Goal: Task Accomplishment & Management: Use online tool/utility

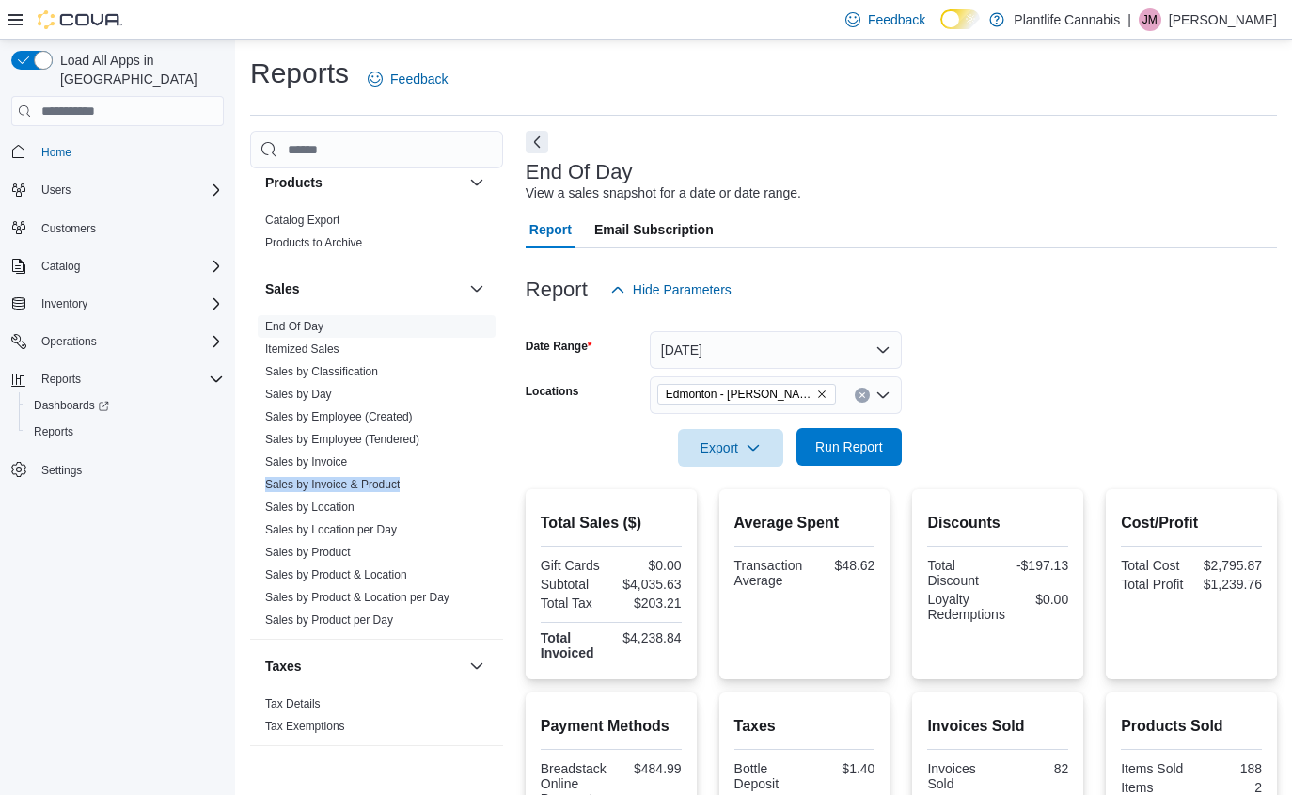
drag, startPoint x: 836, startPoint y: 452, endPoint x: 836, endPoint y: 464, distance: 11.3
click at [836, 464] on span "Run Report" at bounding box center [849, 447] width 83 height 38
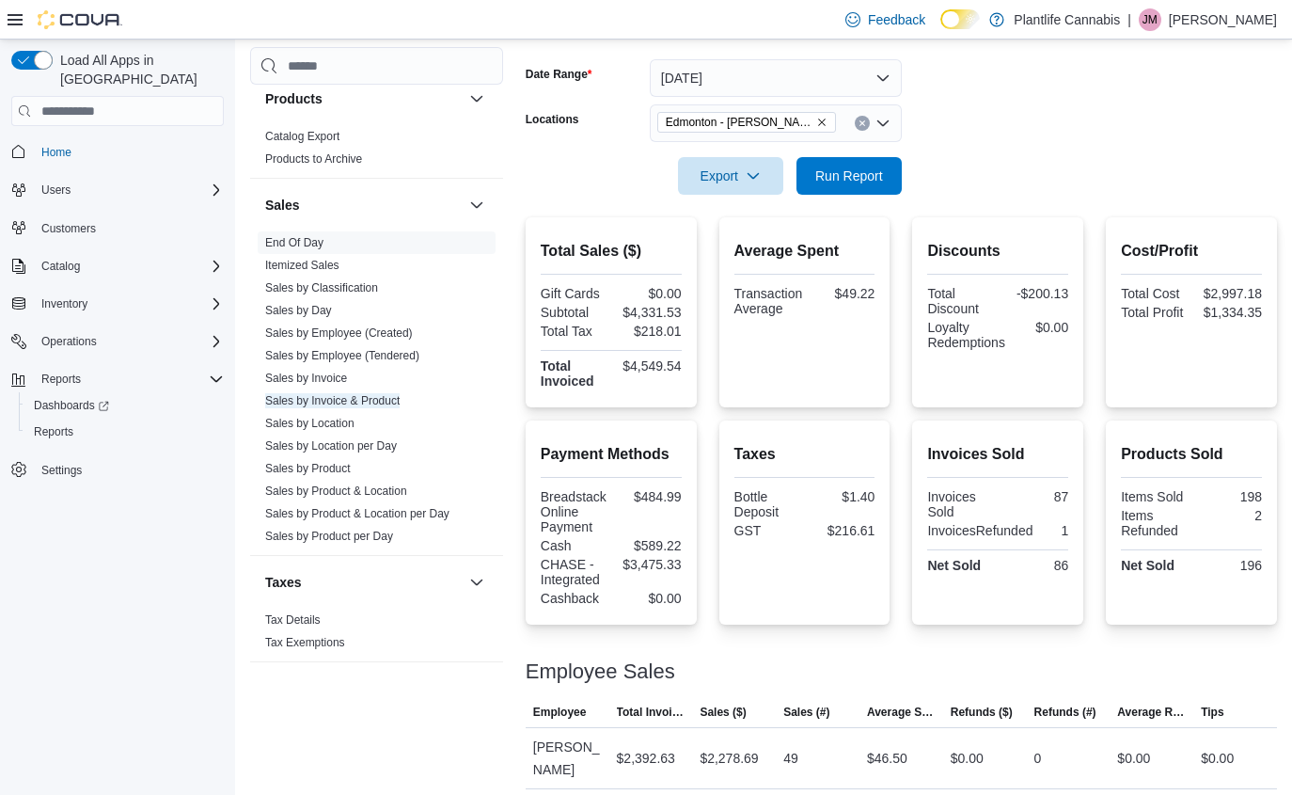
scroll to position [179, 0]
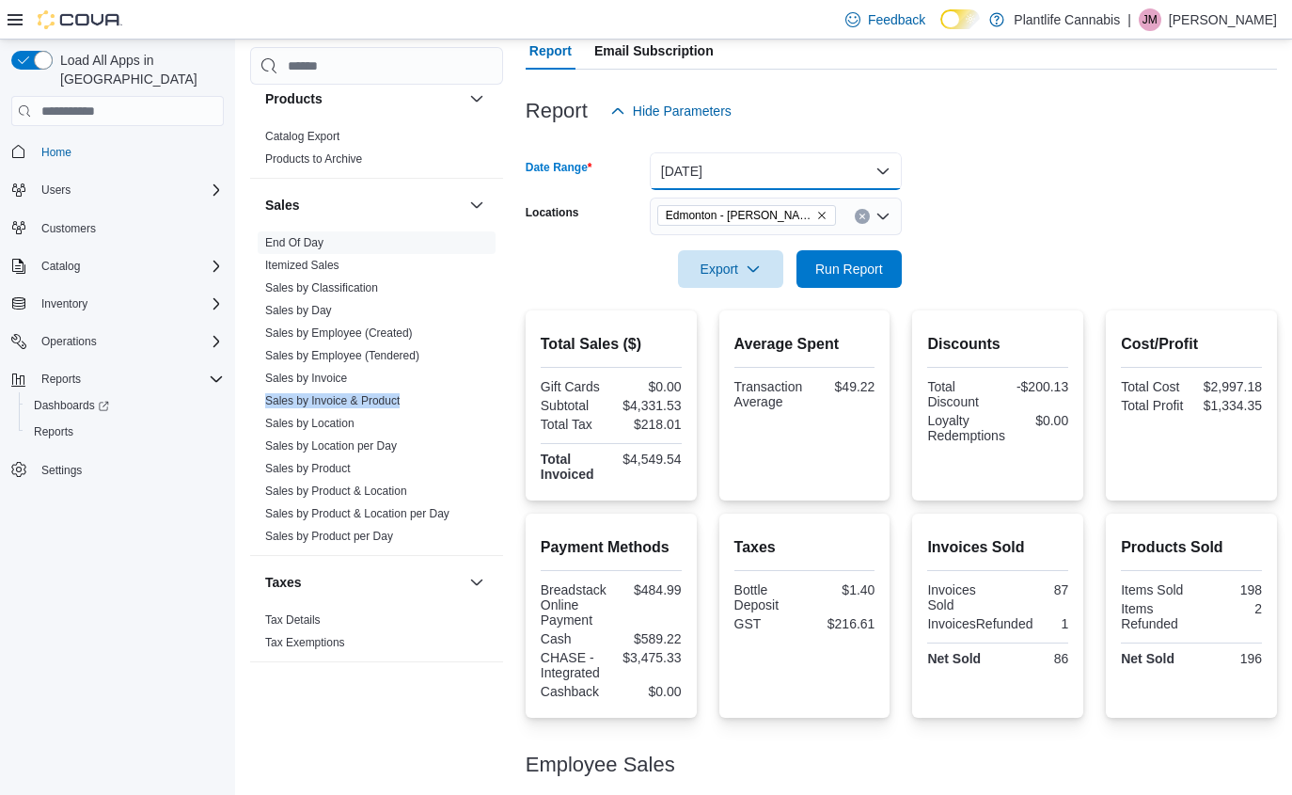
click at [780, 167] on button "[DATE]" at bounding box center [776, 171] width 252 height 38
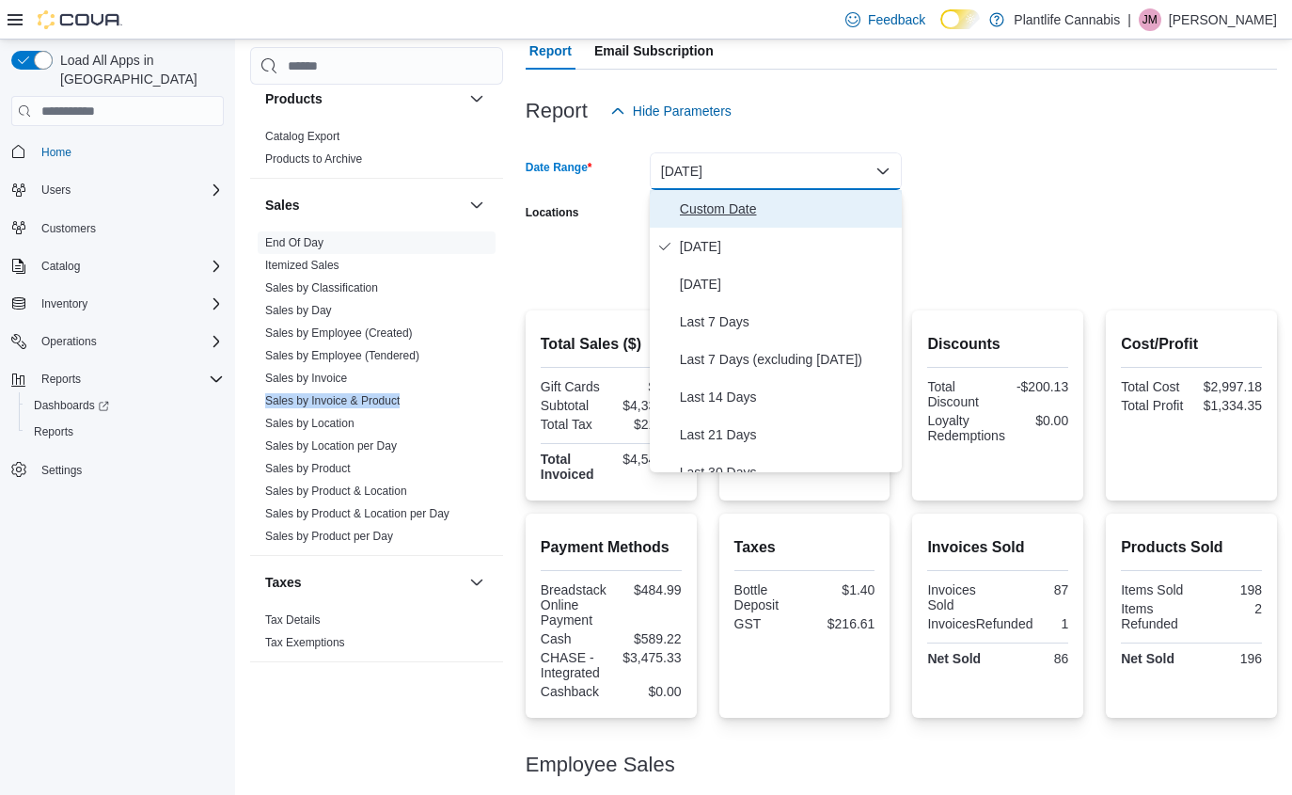
click at [761, 215] on span "Custom Date" at bounding box center [787, 208] width 214 height 23
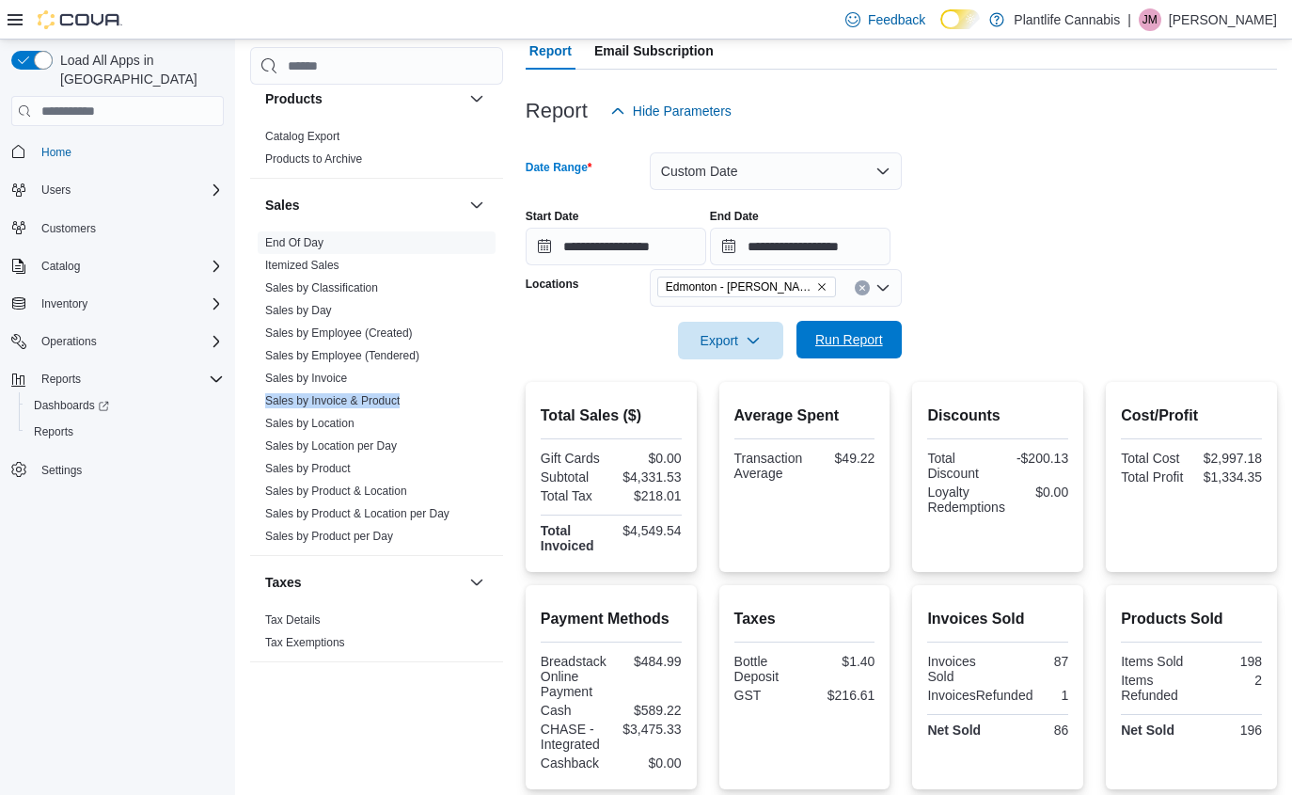
click at [848, 328] on span "Run Report" at bounding box center [849, 340] width 83 height 38
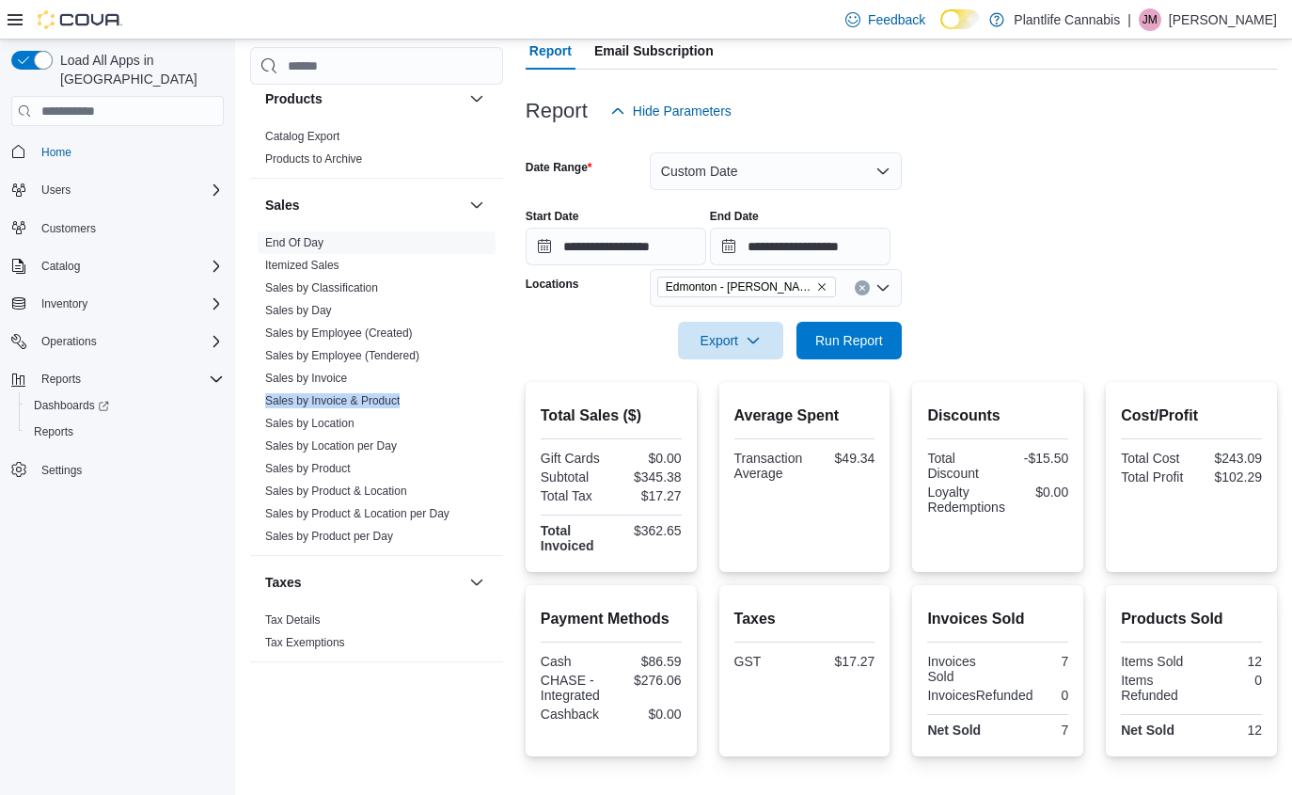
scroll to position [320, 0]
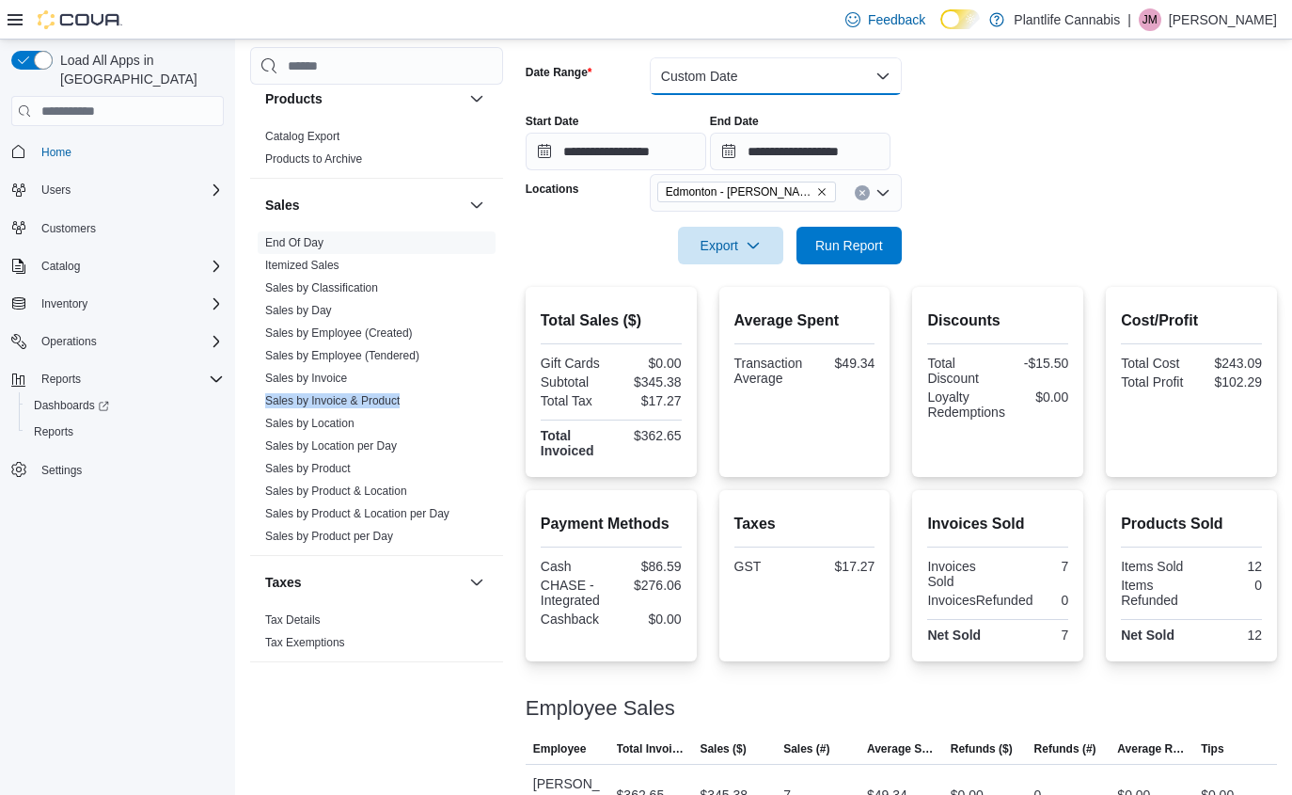
click at [760, 73] on button "Custom Date" at bounding box center [776, 76] width 252 height 38
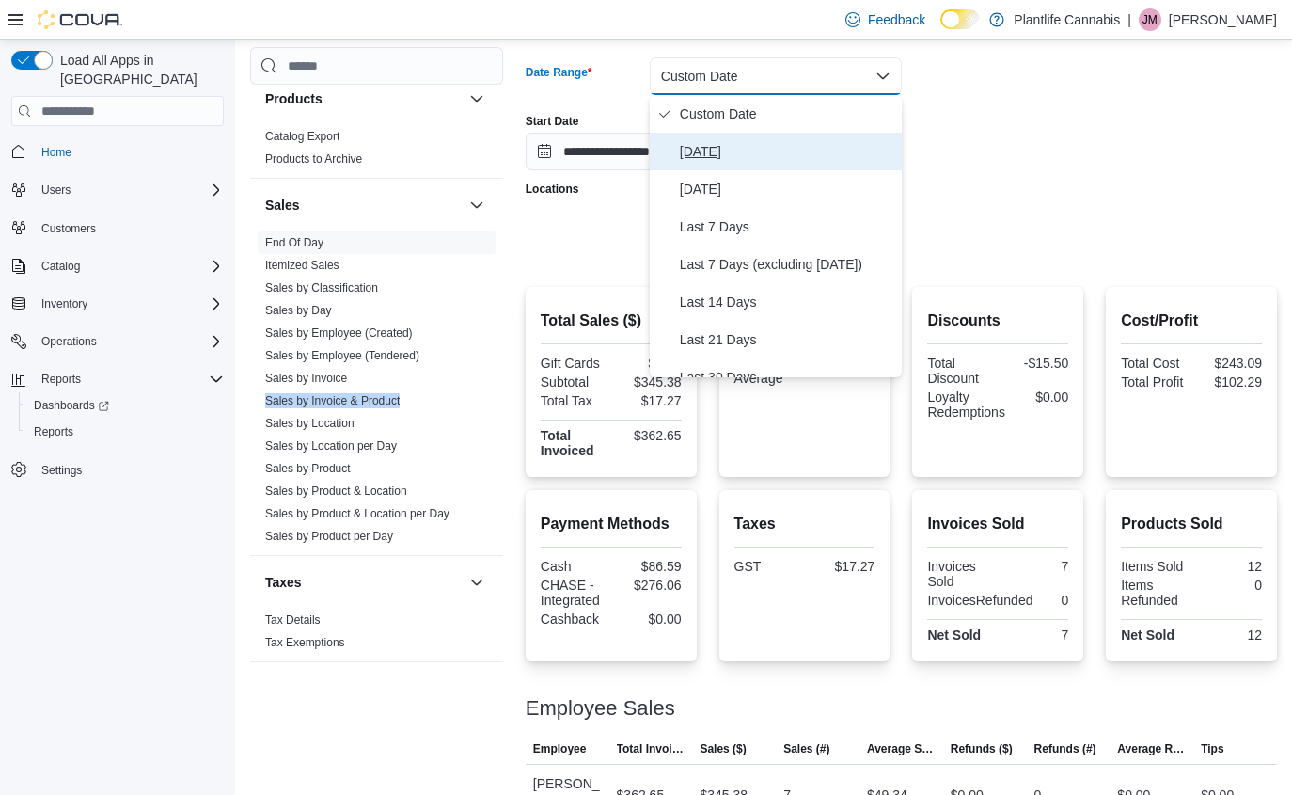
click at [743, 146] on span "[DATE]" at bounding box center [787, 151] width 214 height 23
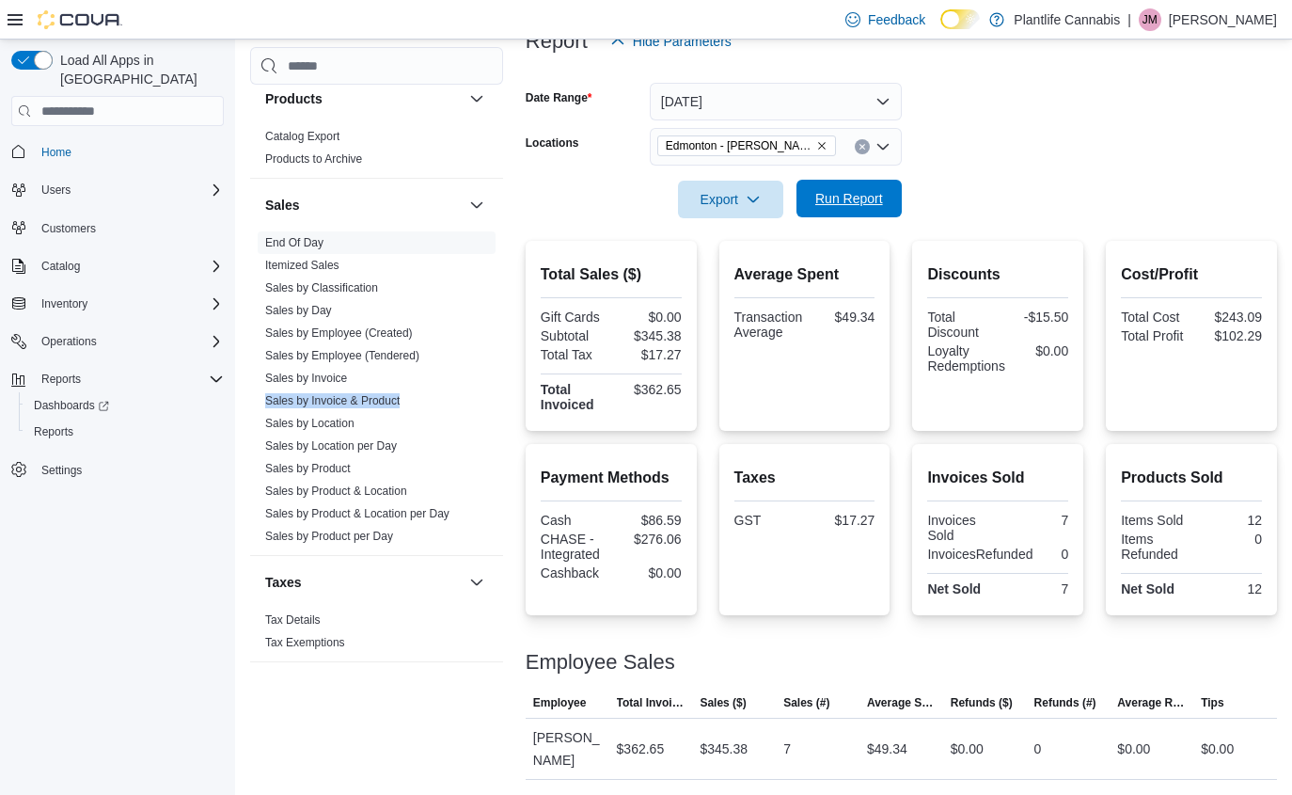
scroll to position [248, 0]
click at [878, 200] on span "Run Report" at bounding box center [849, 198] width 68 height 19
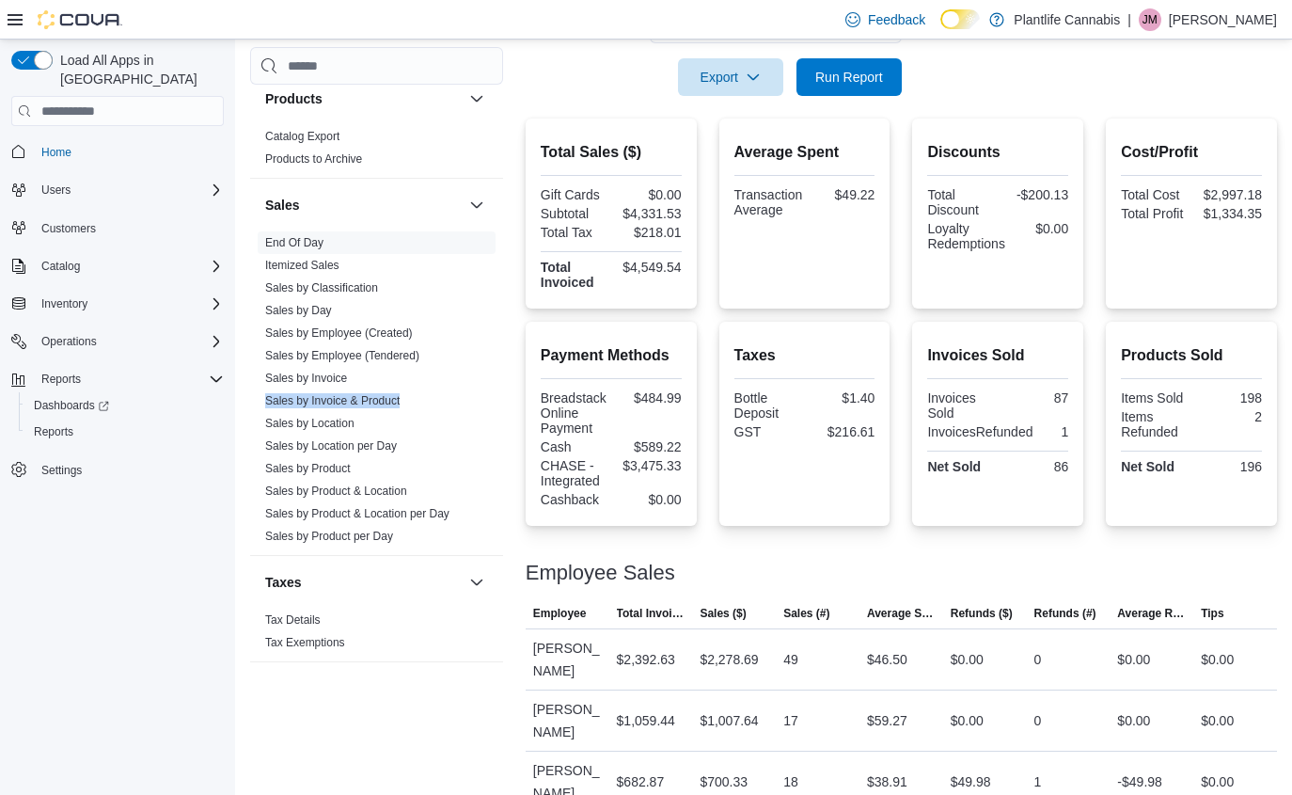
scroll to position [357, 0]
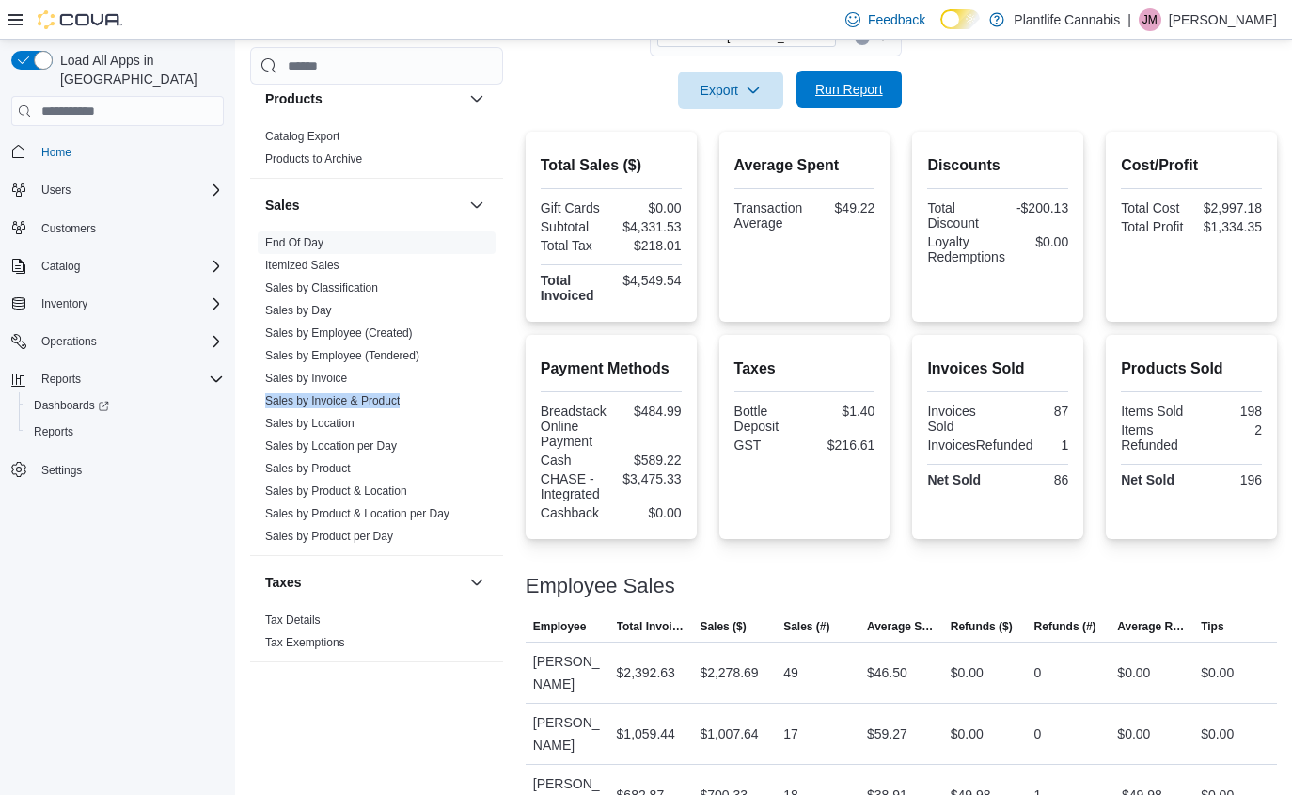
click at [847, 96] on span "Run Report" at bounding box center [849, 89] width 68 height 19
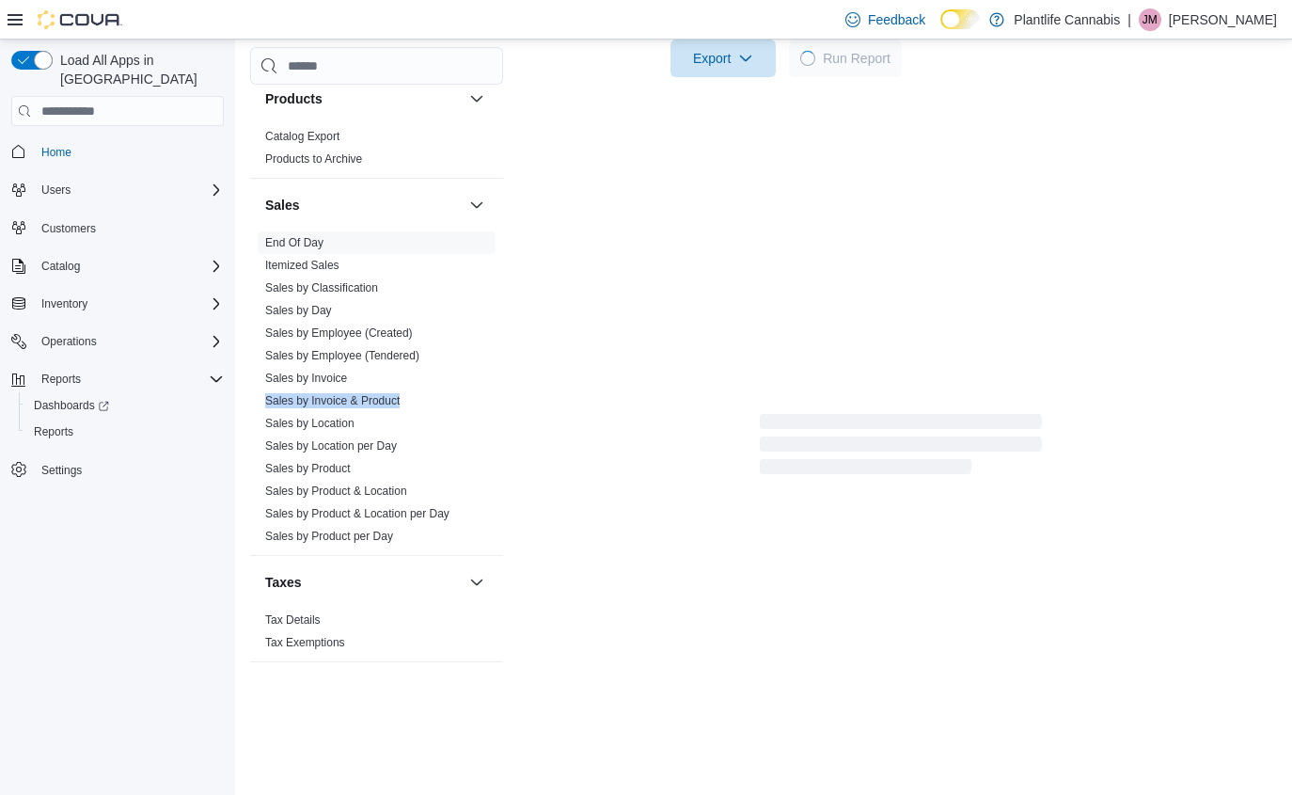
scroll to position [405, 0]
click at [460, 352] on span "Sales by Employee (Tendered)" at bounding box center [377, 355] width 238 height 23
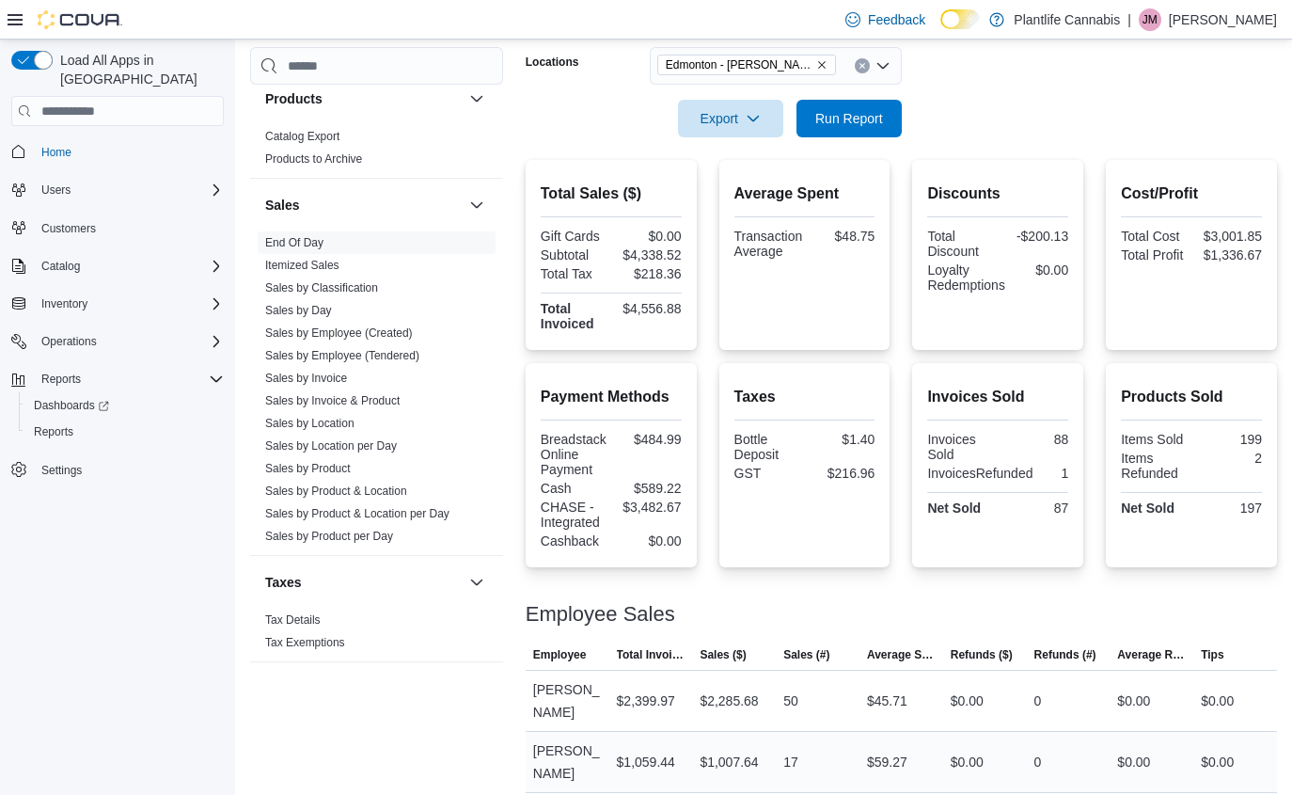
scroll to position [258, 0]
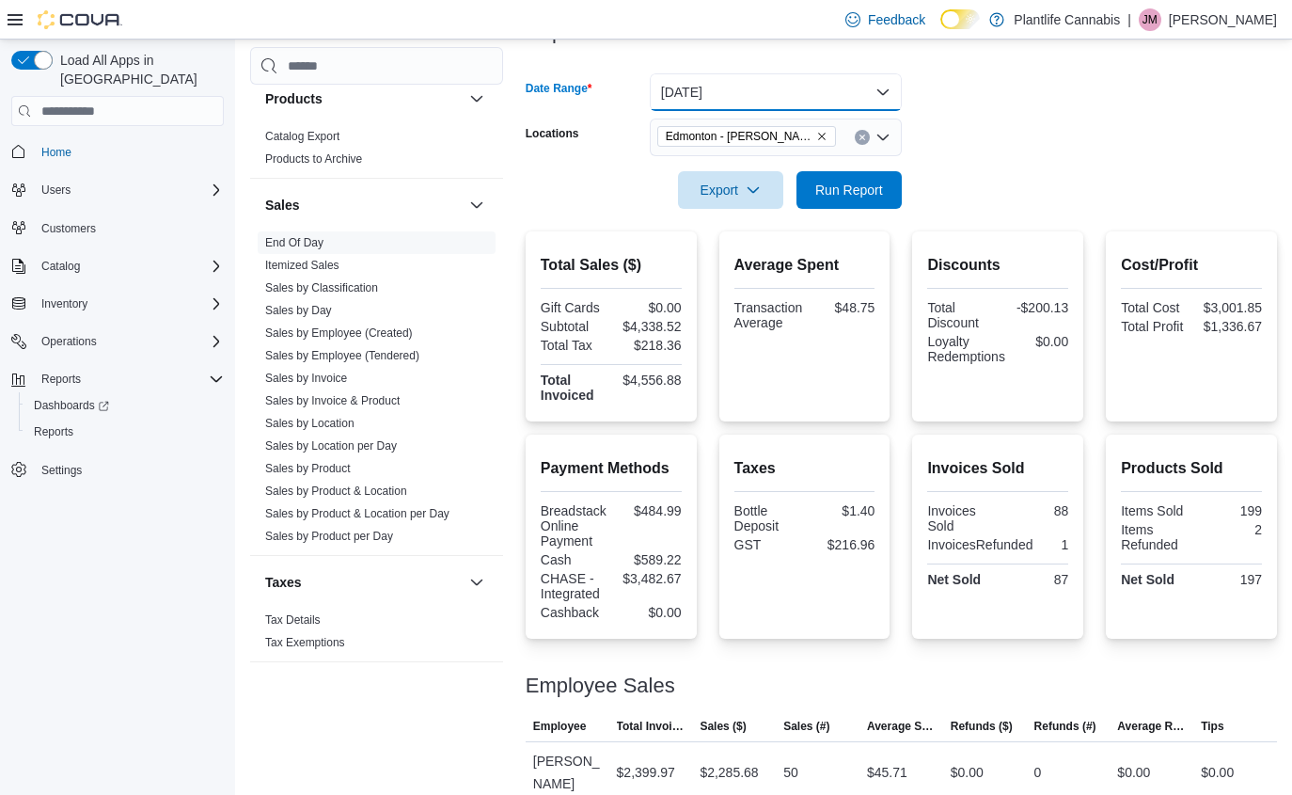
click at [766, 101] on button "[DATE]" at bounding box center [776, 92] width 252 height 38
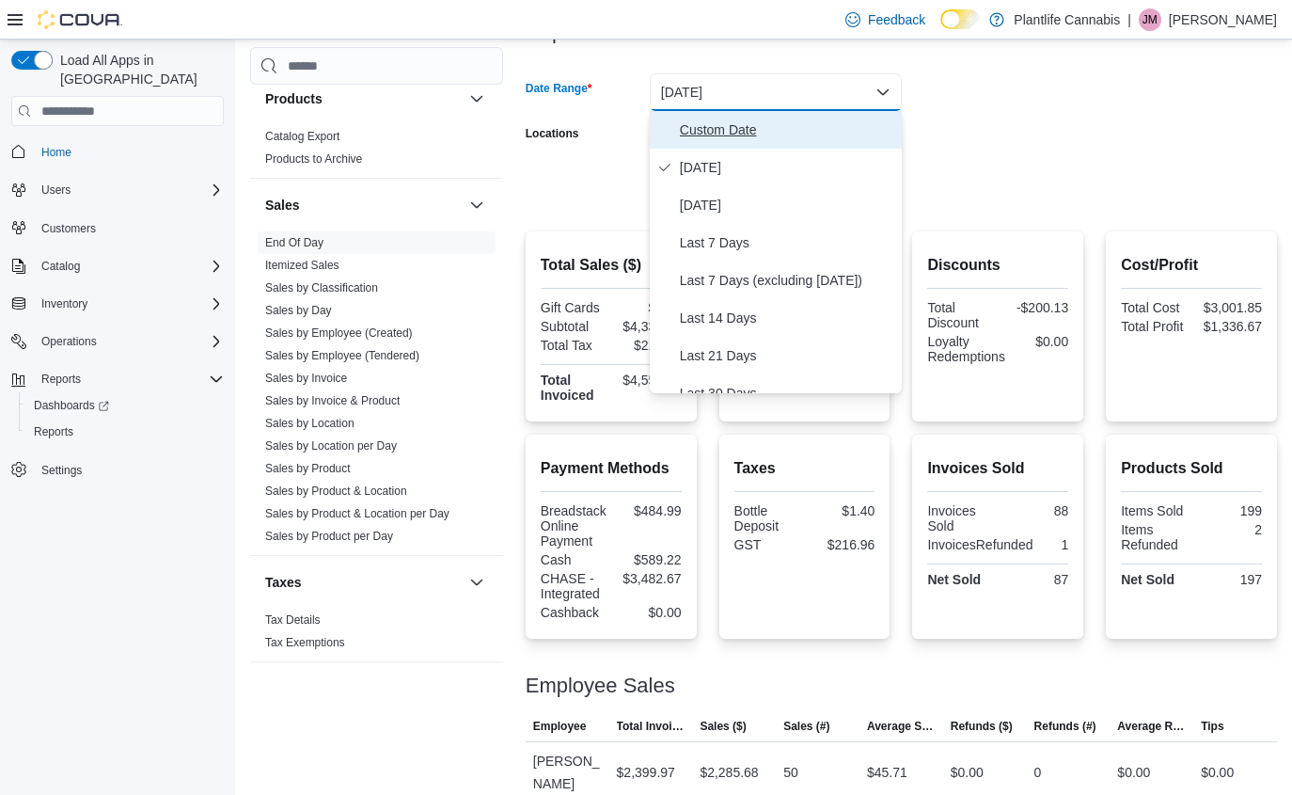
click at [769, 118] on span "Custom Date" at bounding box center [787, 129] width 214 height 23
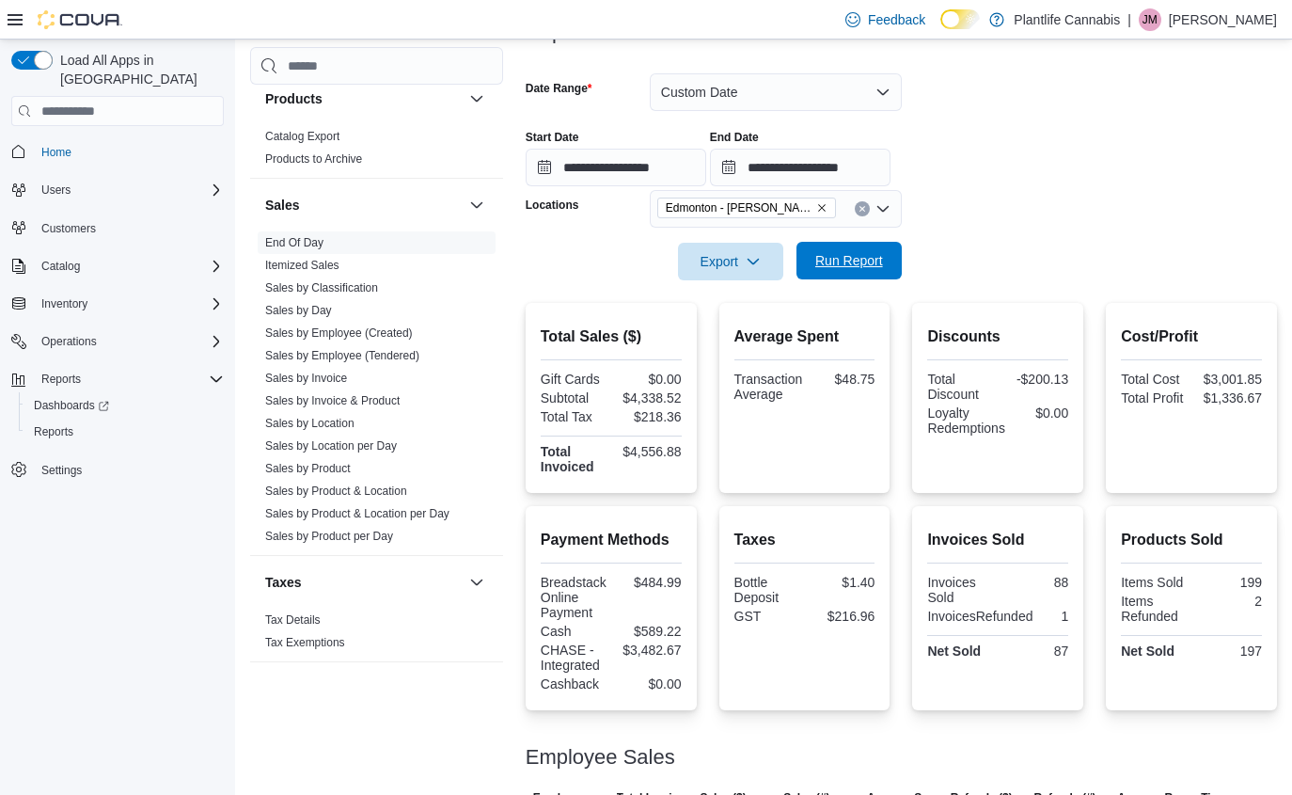
click at [874, 256] on span "Run Report" at bounding box center [849, 260] width 68 height 19
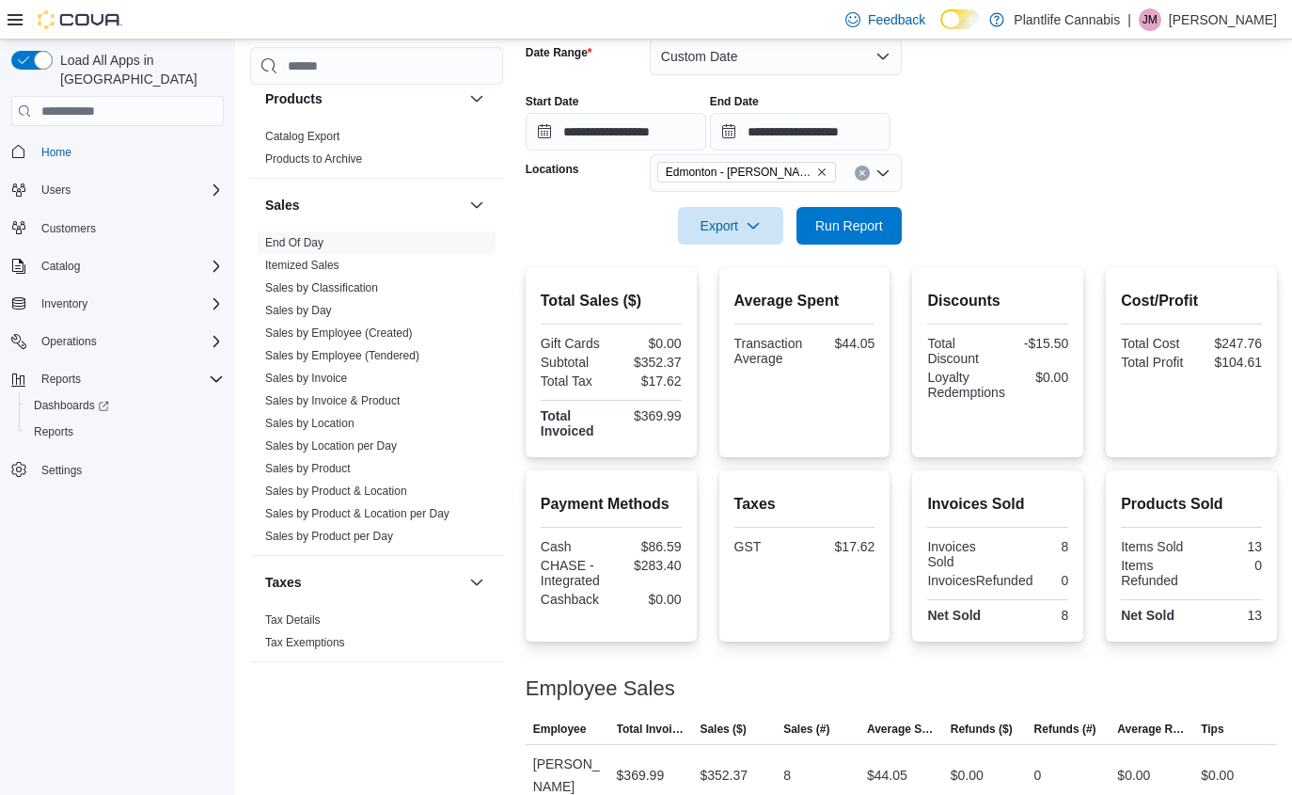
scroll to position [281, 0]
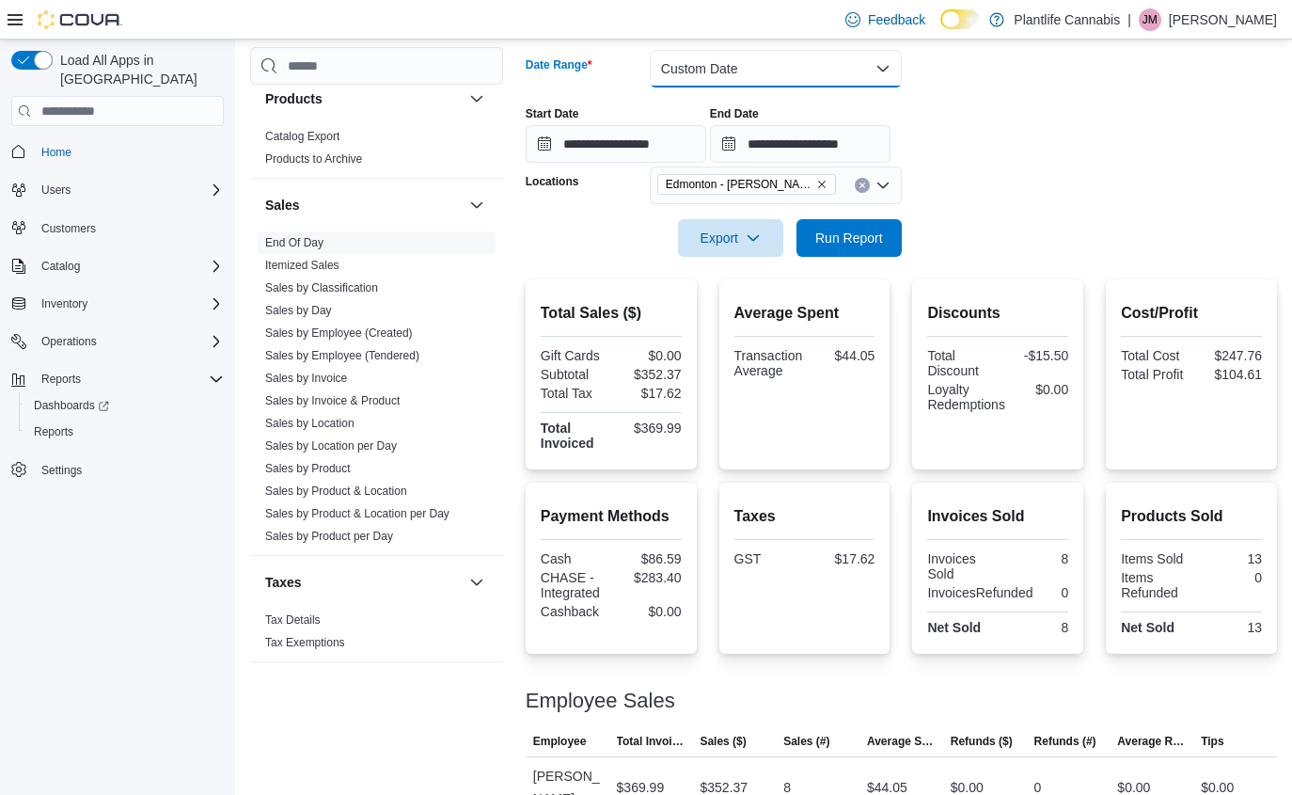
click at [781, 87] on form "**********" at bounding box center [901, 141] width 751 height 229
click at [708, 58] on button "Custom Date" at bounding box center [776, 69] width 252 height 38
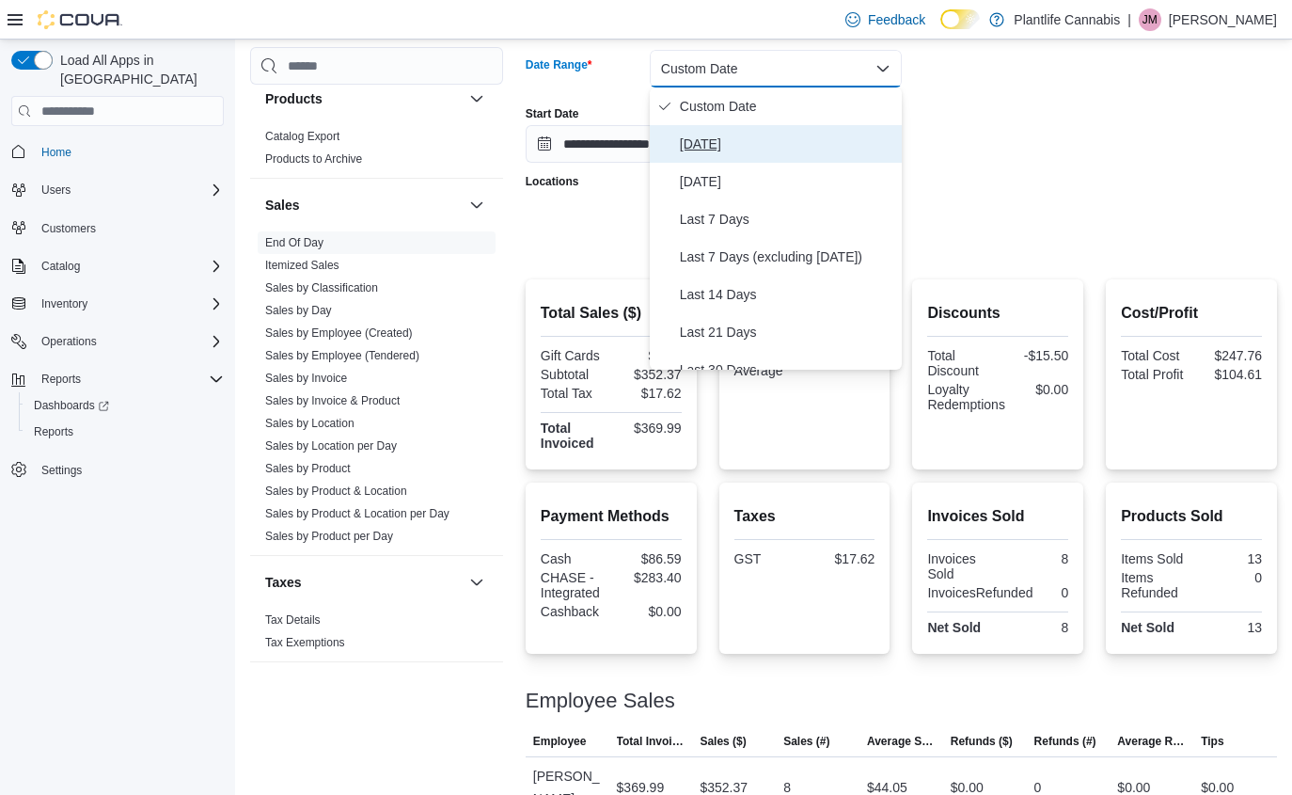
click at [715, 141] on span "[DATE]" at bounding box center [787, 144] width 214 height 23
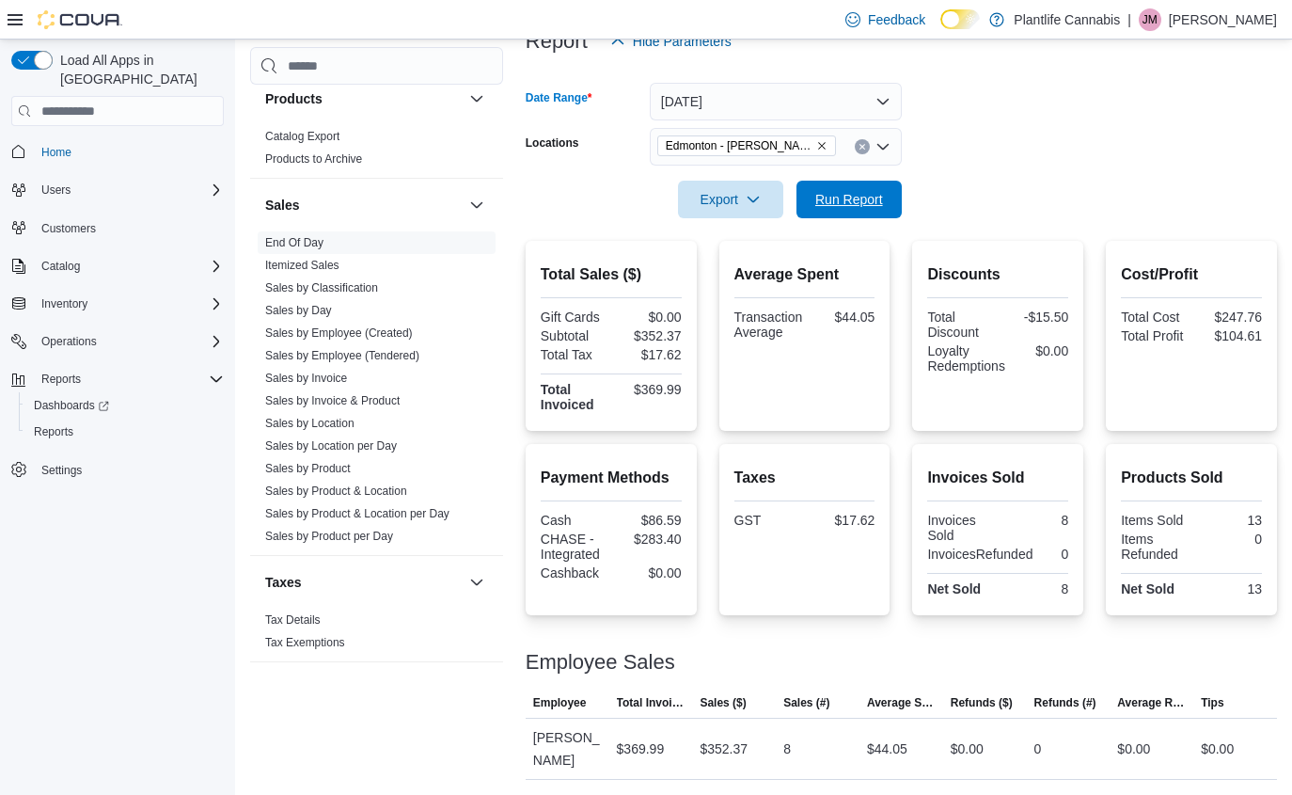
click at [874, 189] on span "Run Report" at bounding box center [849, 200] width 83 height 38
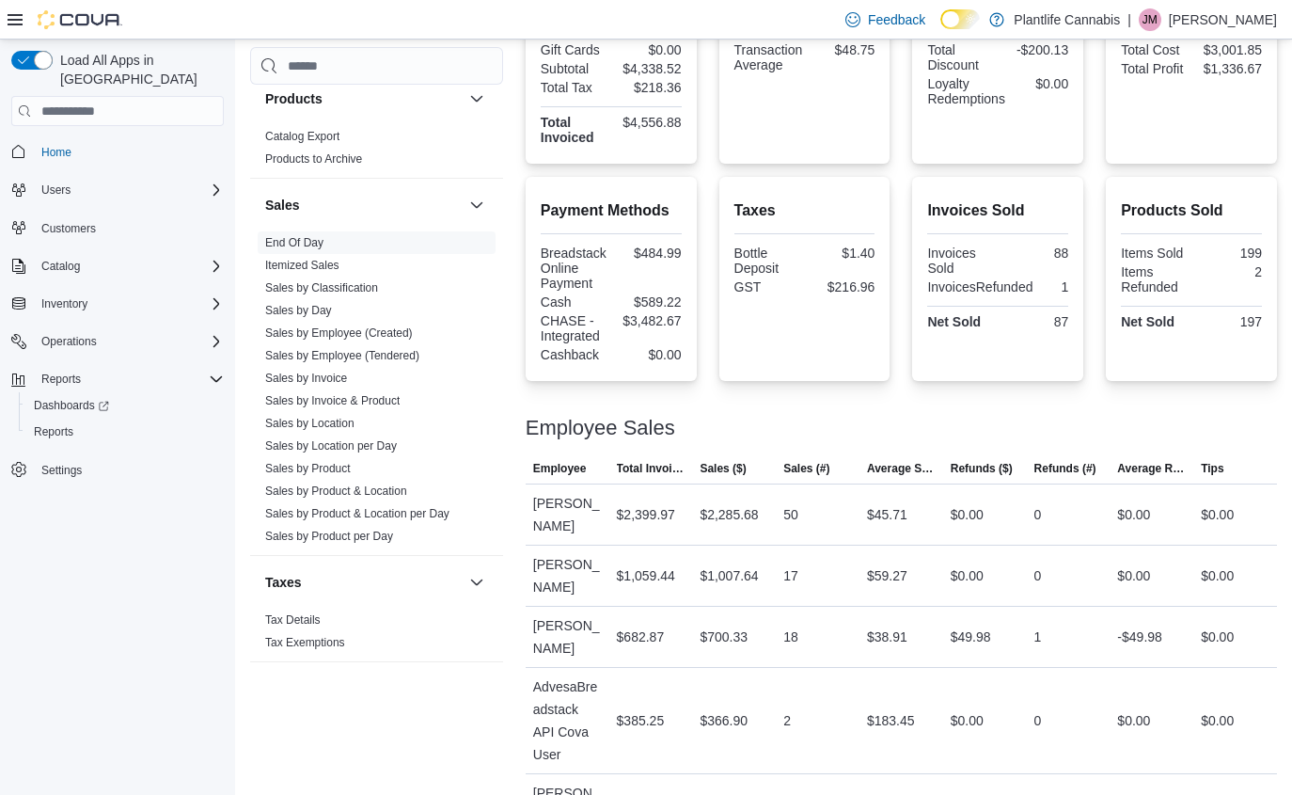
scroll to position [512, 0]
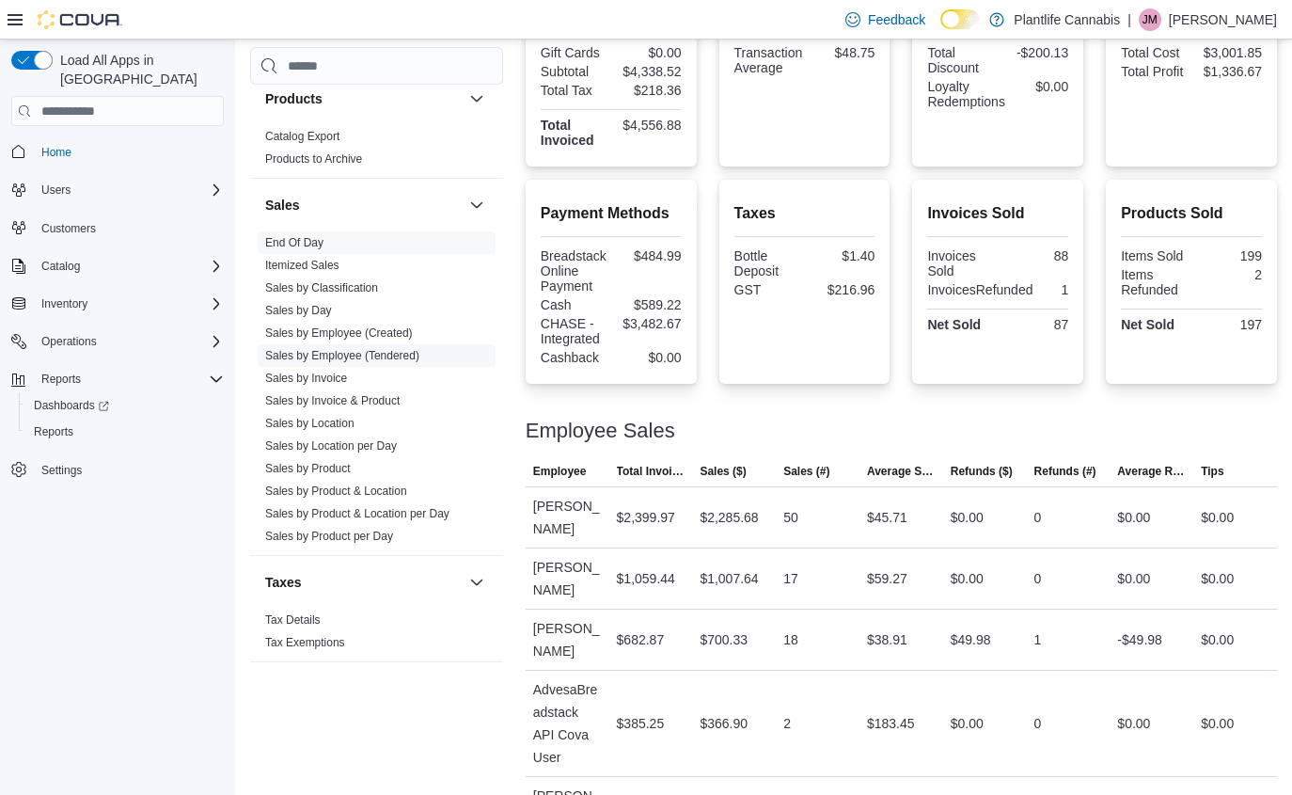
click at [334, 357] on link "Sales by Employee (Tendered)" at bounding box center [342, 355] width 154 height 13
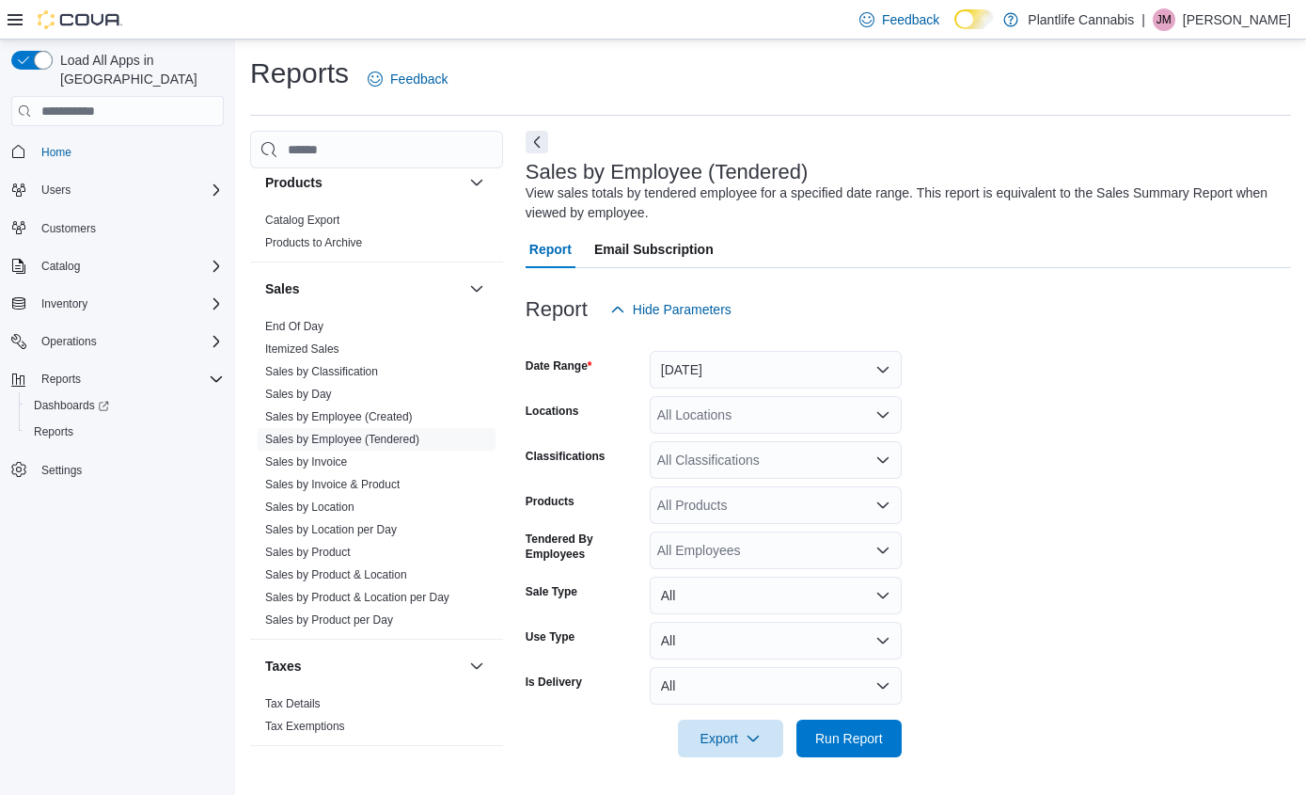
click at [753, 349] on div at bounding box center [908, 339] width 765 height 23
click at [754, 362] on button "[DATE]" at bounding box center [776, 370] width 252 height 38
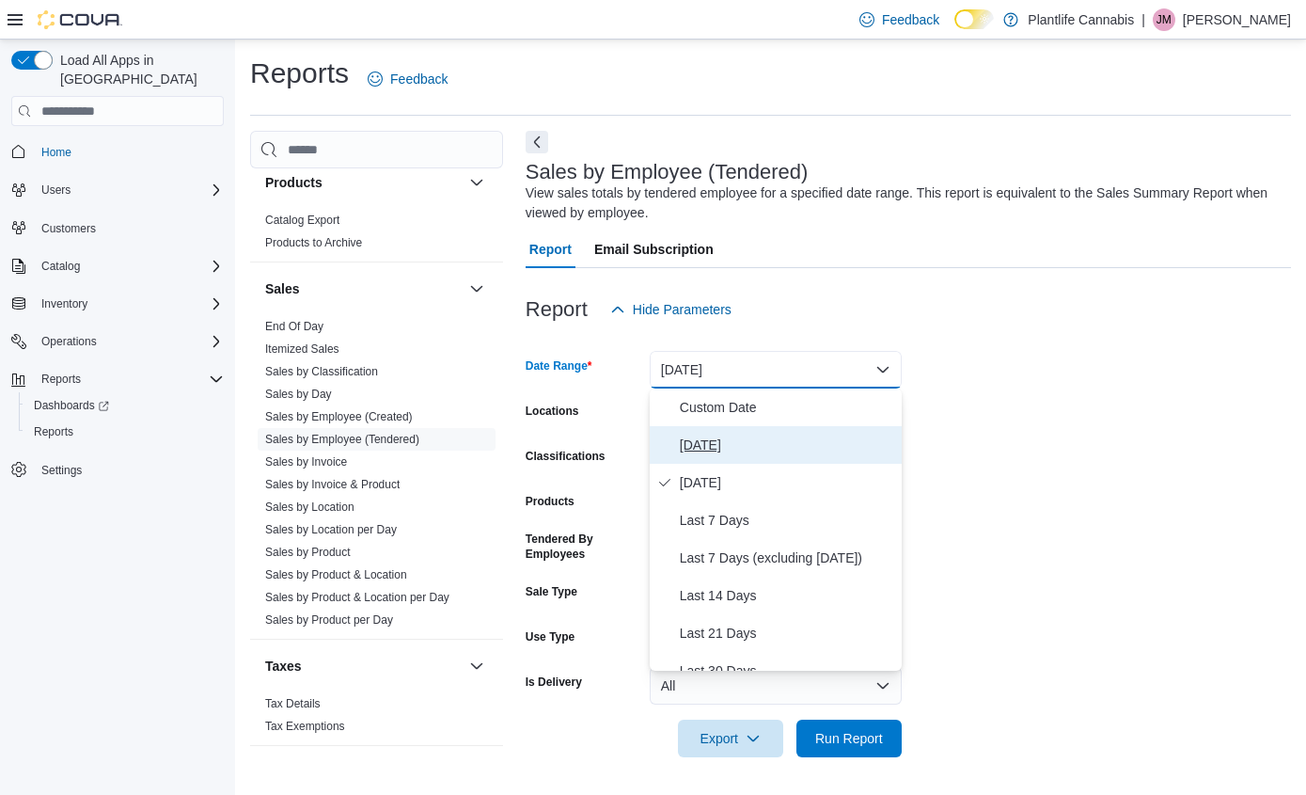
click at [717, 433] on span "[DATE]" at bounding box center [787, 444] width 214 height 23
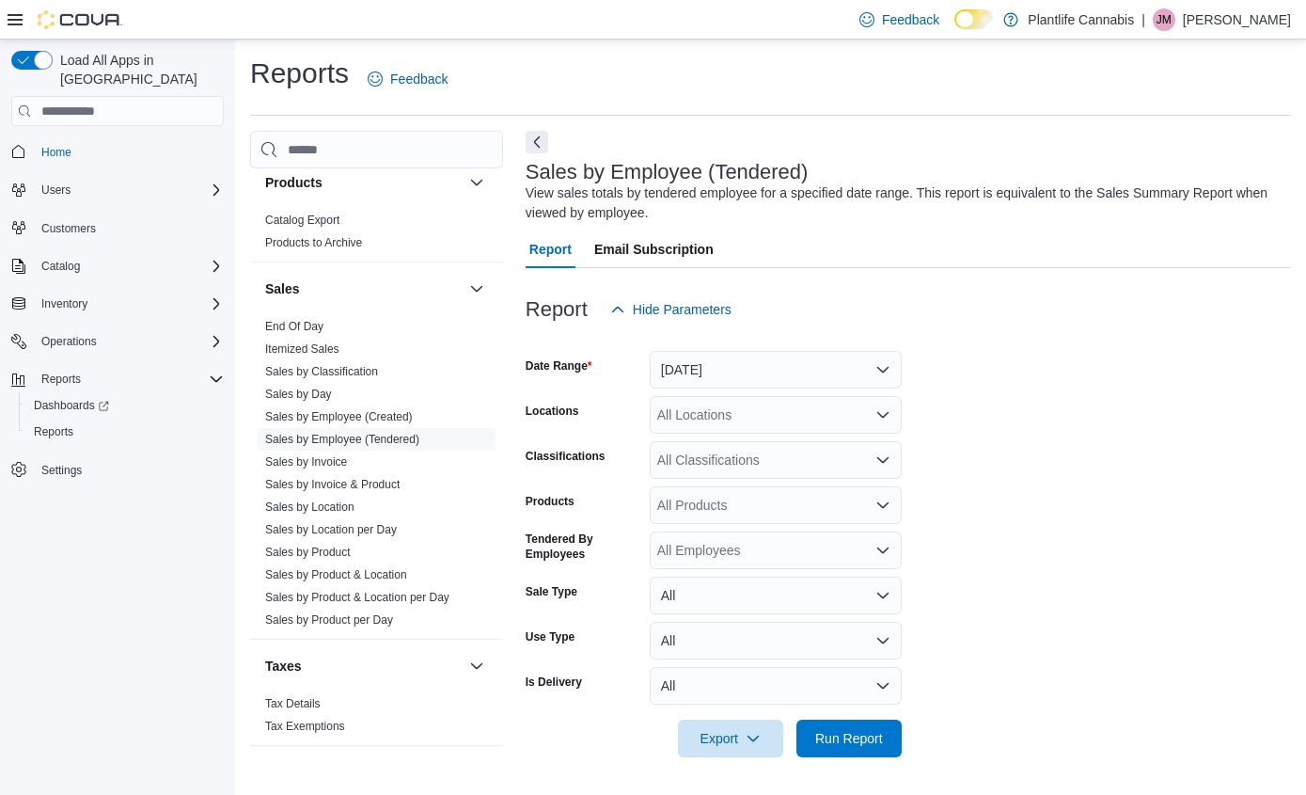
click at [720, 407] on div "All Locations" at bounding box center [776, 415] width 252 height 38
type input "****"
click at [820, 447] on span "Edmonton - [PERSON_NAME]" at bounding box center [790, 446] width 180 height 19
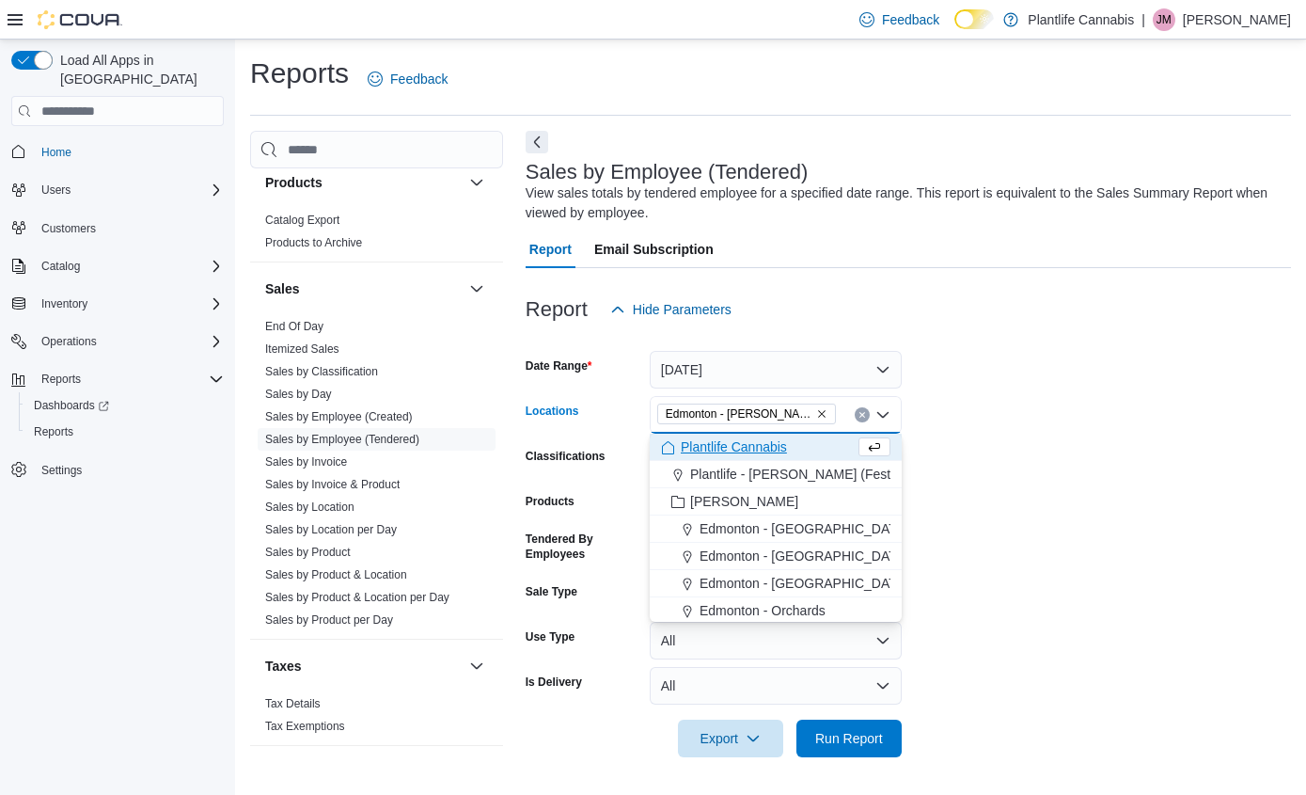
drag, startPoint x: 1197, startPoint y: 482, endPoint x: 1169, endPoint y: 482, distance: 28.2
click at [1196, 482] on form "Date Range [DATE] Locations [GEOGRAPHIC_DATA] - [PERSON_NAME][GEOGRAPHIC_DATA] …" at bounding box center [908, 542] width 765 height 429
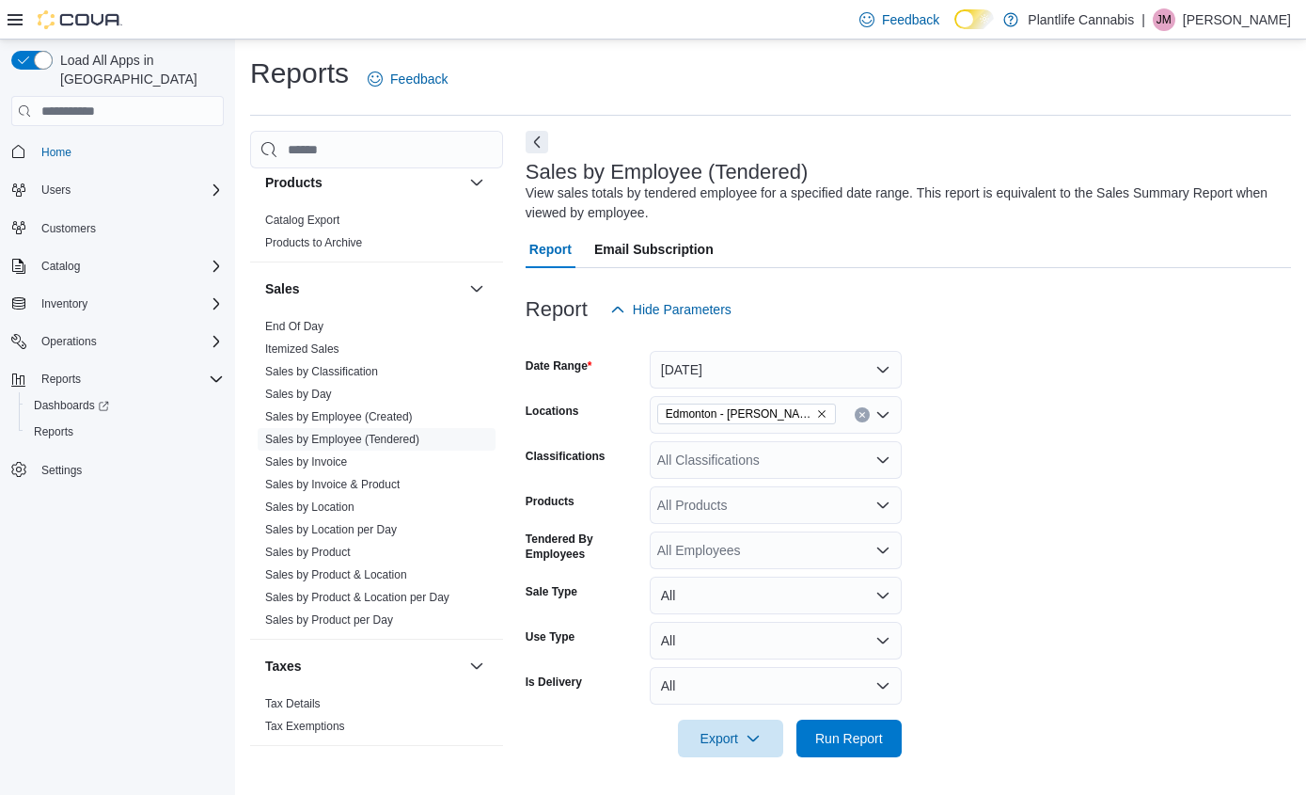
click at [811, 468] on div "All Classifications" at bounding box center [776, 460] width 252 height 38
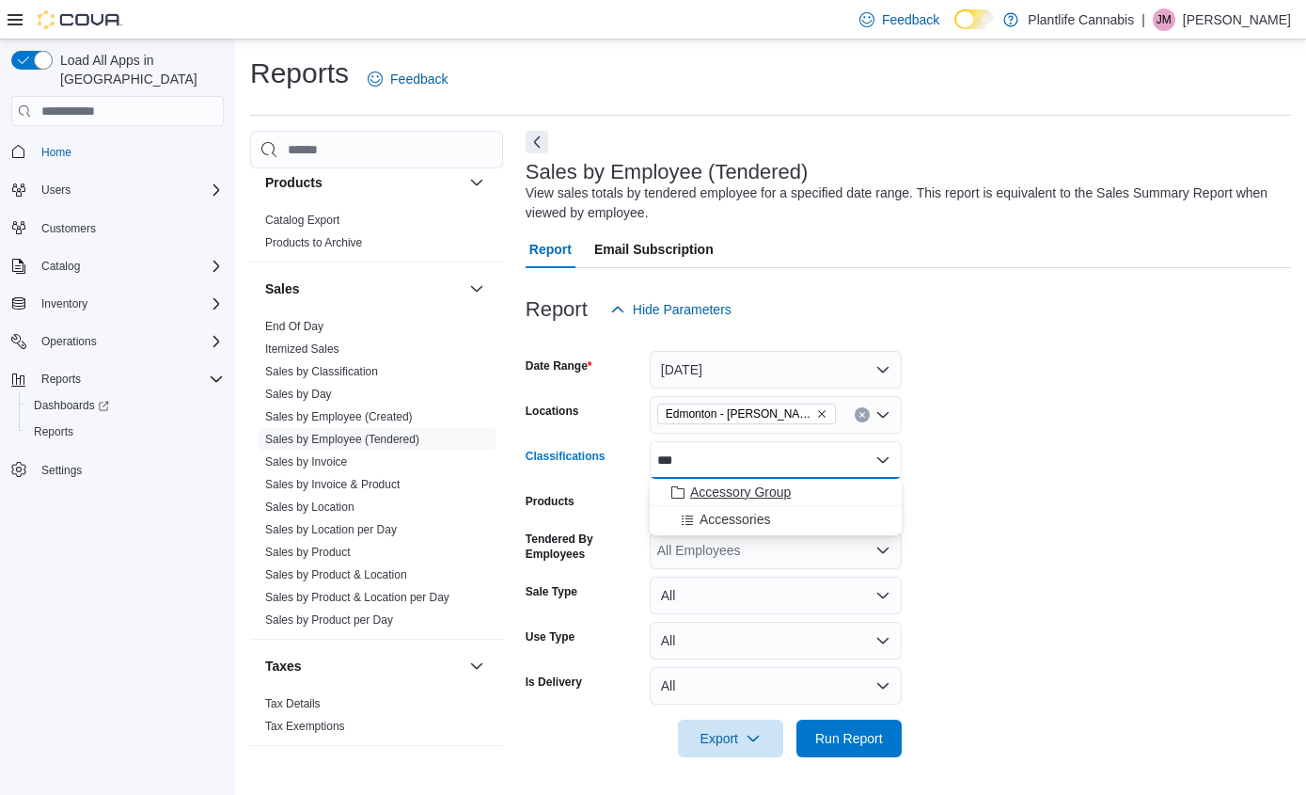
type input "***"
click at [809, 488] on div "Accessory Group" at bounding box center [775, 491] width 229 height 19
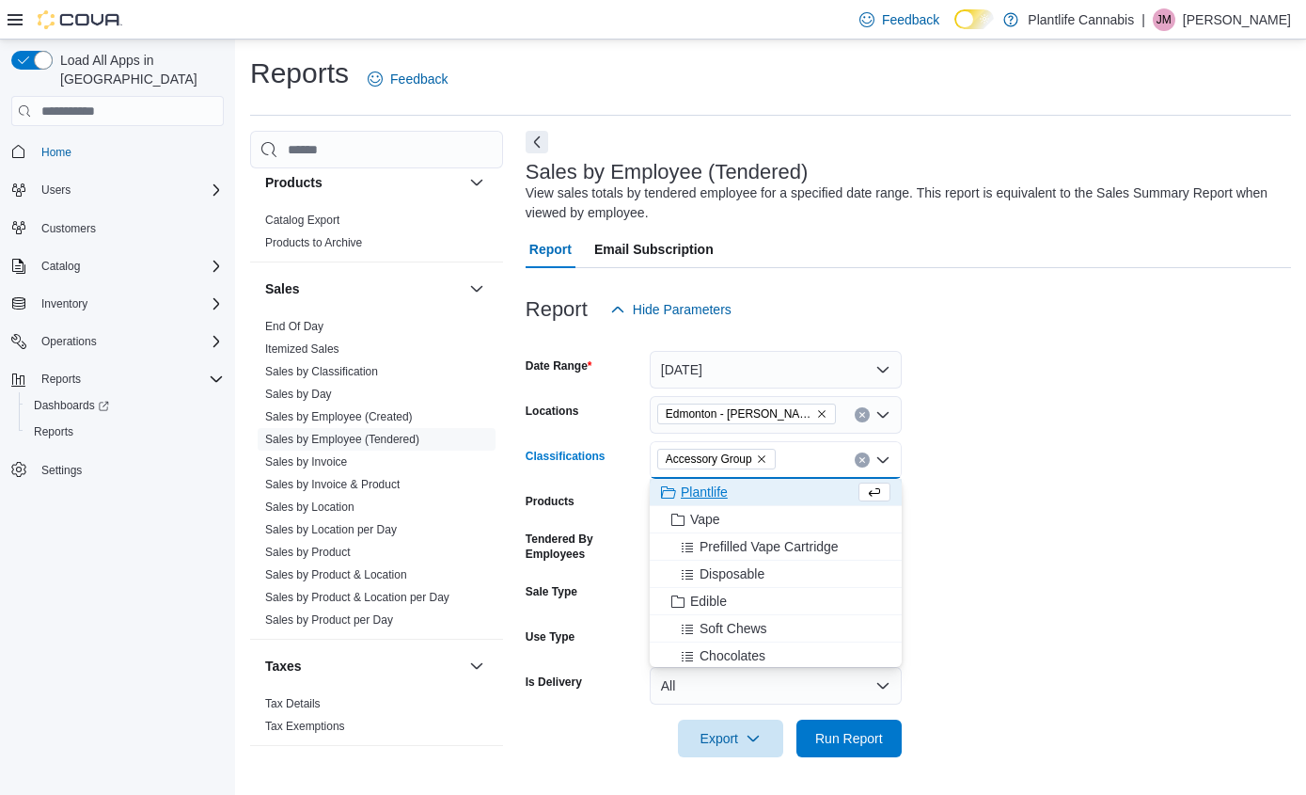
click at [1170, 607] on form "Date Range [DATE] Locations [GEOGRAPHIC_DATA] - [GEOGRAPHIC_DATA][PERSON_NAME] …" at bounding box center [908, 542] width 765 height 429
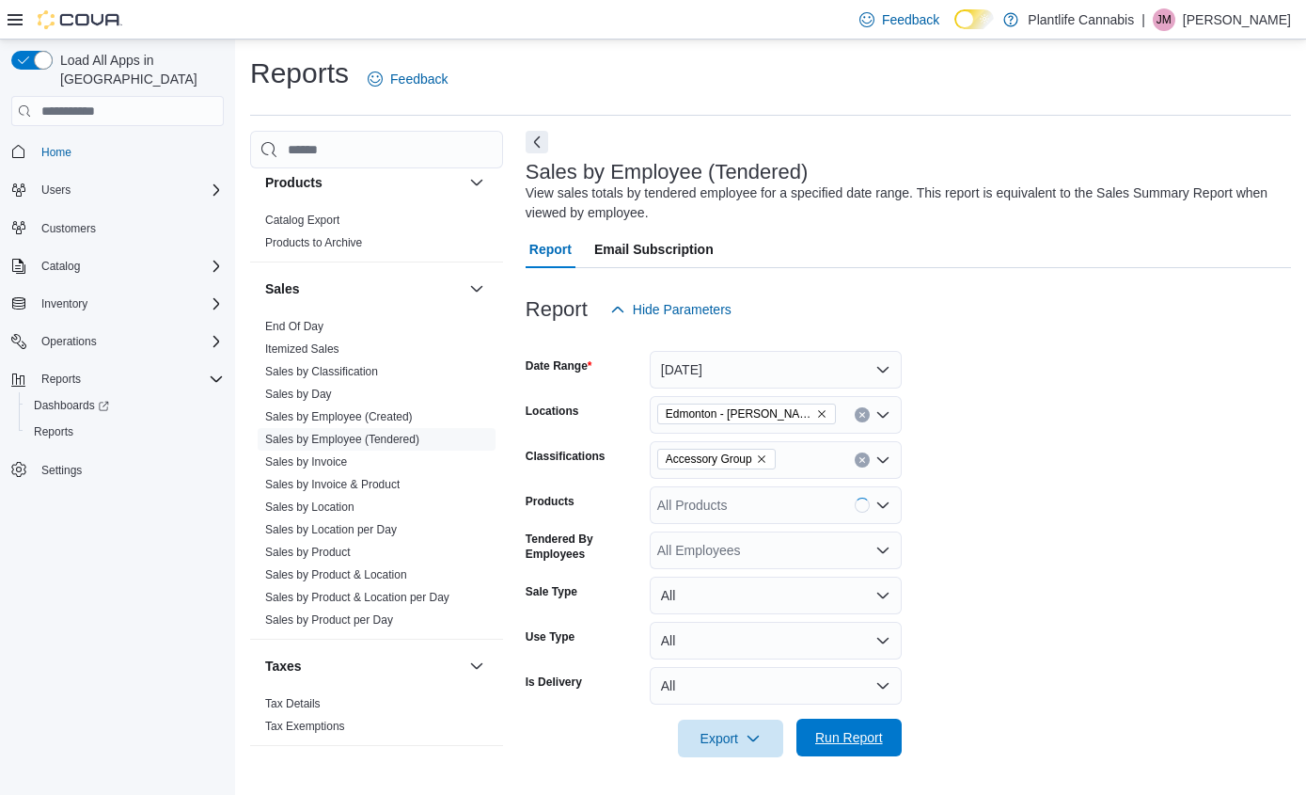
click at [858, 726] on span "Run Report" at bounding box center [849, 737] width 83 height 38
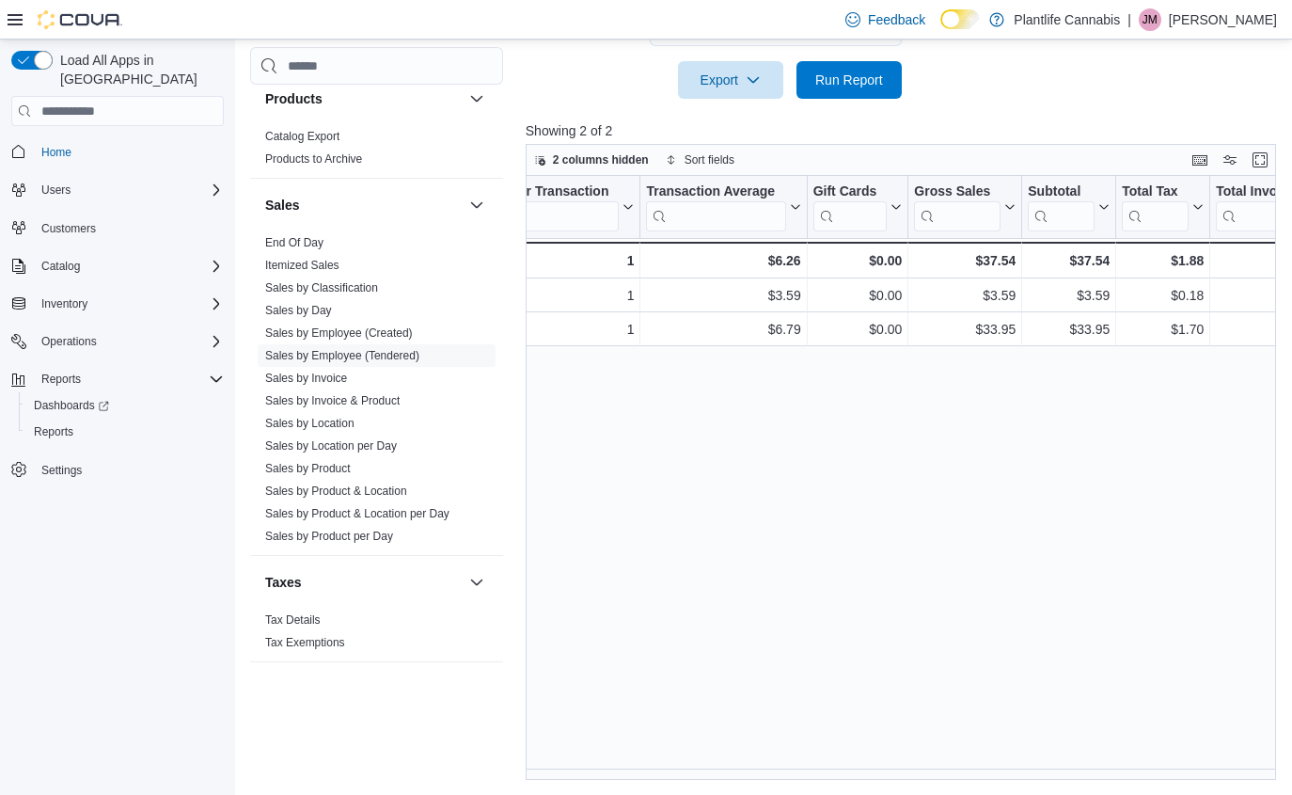
scroll to position [0, 717]
click at [294, 246] on link "End Of Day" at bounding box center [294, 242] width 58 height 13
click at [294, 165] on link "Products to Archive" at bounding box center [313, 158] width 97 height 13
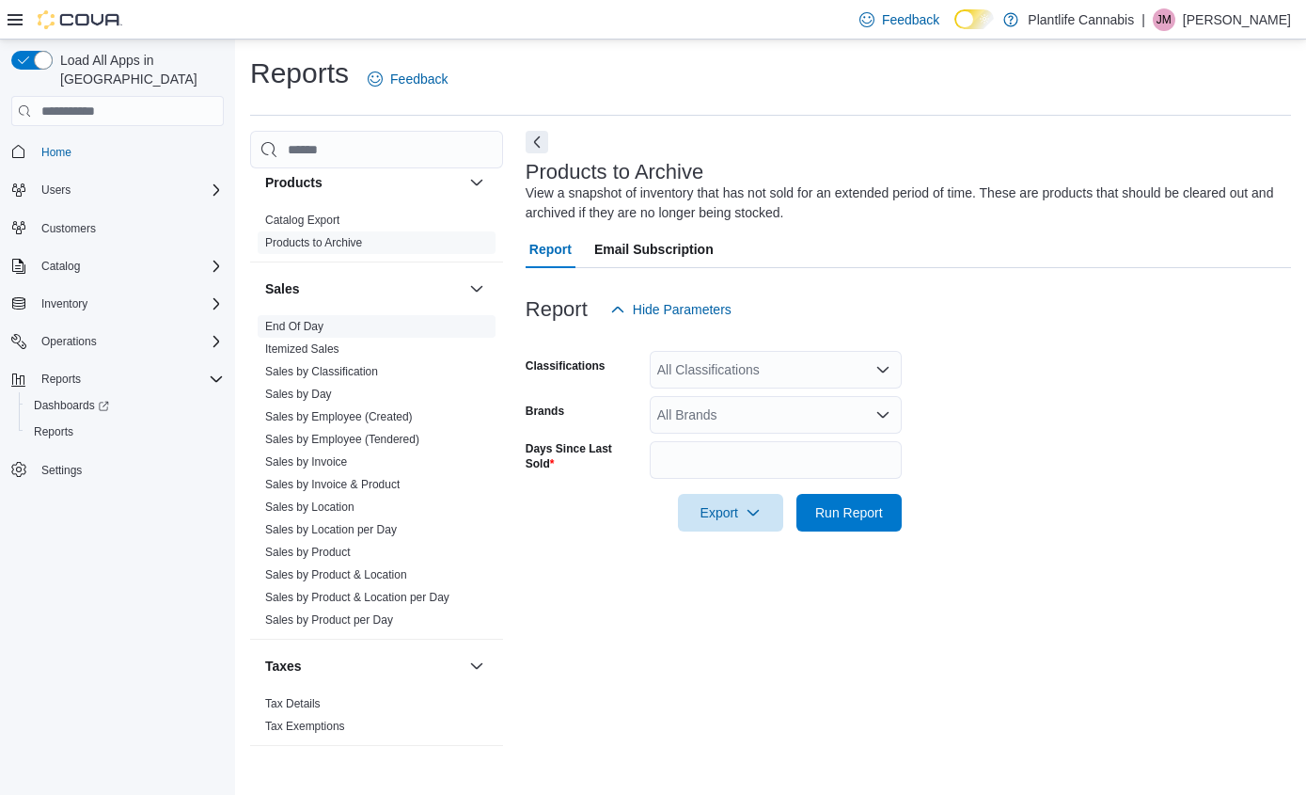
click at [278, 324] on link "End Of Day" at bounding box center [294, 326] width 58 height 13
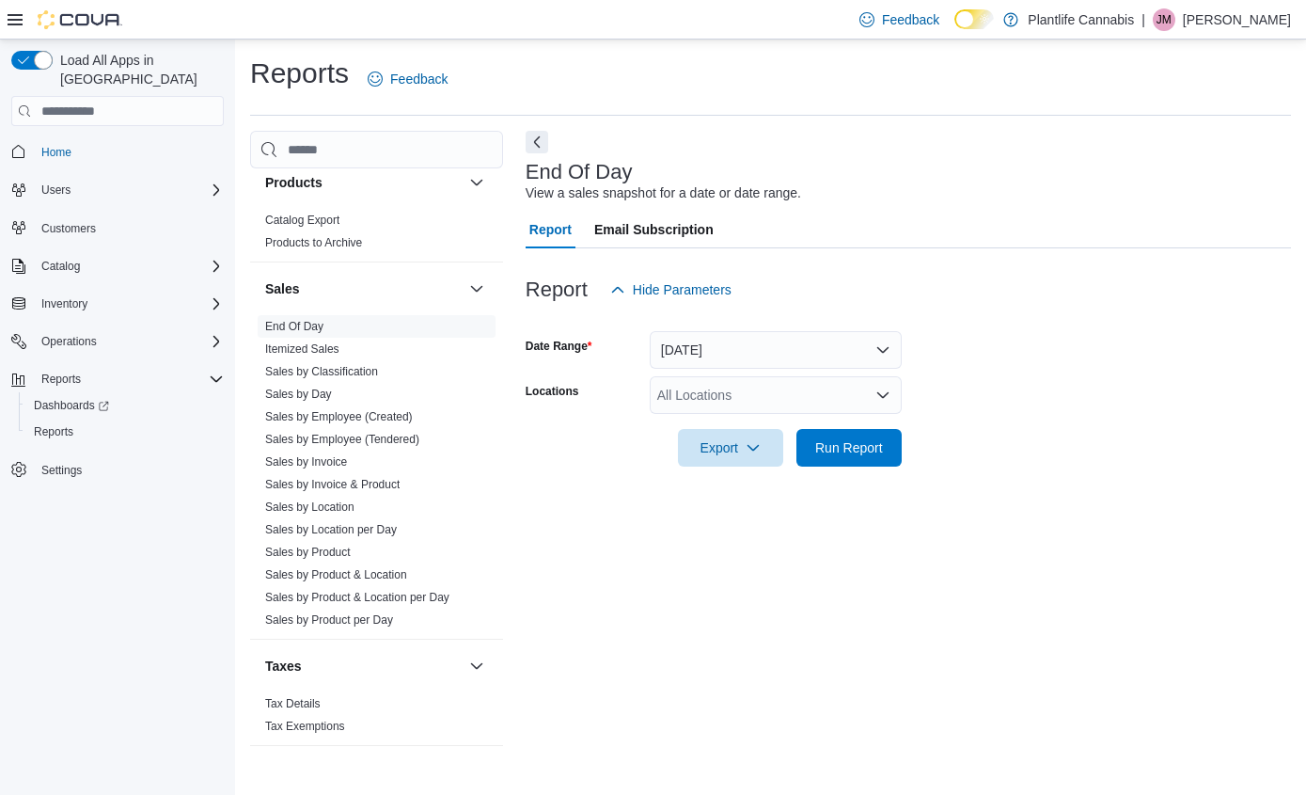
click at [755, 402] on div "All Locations" at bounding box center [776, 395] width 252 height 38
type input "****"
click at [833, 436] on button "Edmonton - [PERSON_NAME]" at bounding box center [776, 427] width 252 height 27
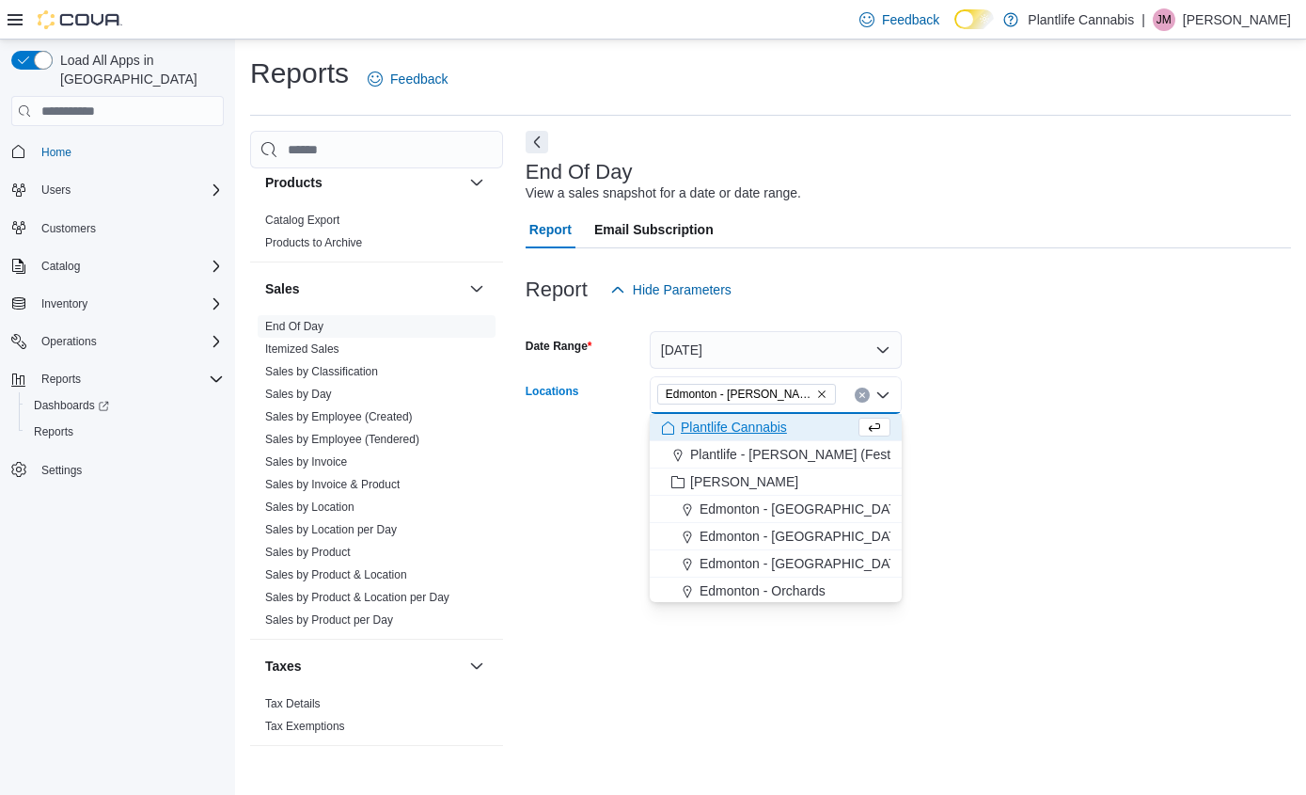
click at [970, 429] on form "Date Range [DATE] Locations [GEOGRAPHIC_DATA] - [PERSON_NAME][GEOGRAPHIC_DATA] …" at bounding box center [908, 387] width 765 height 158
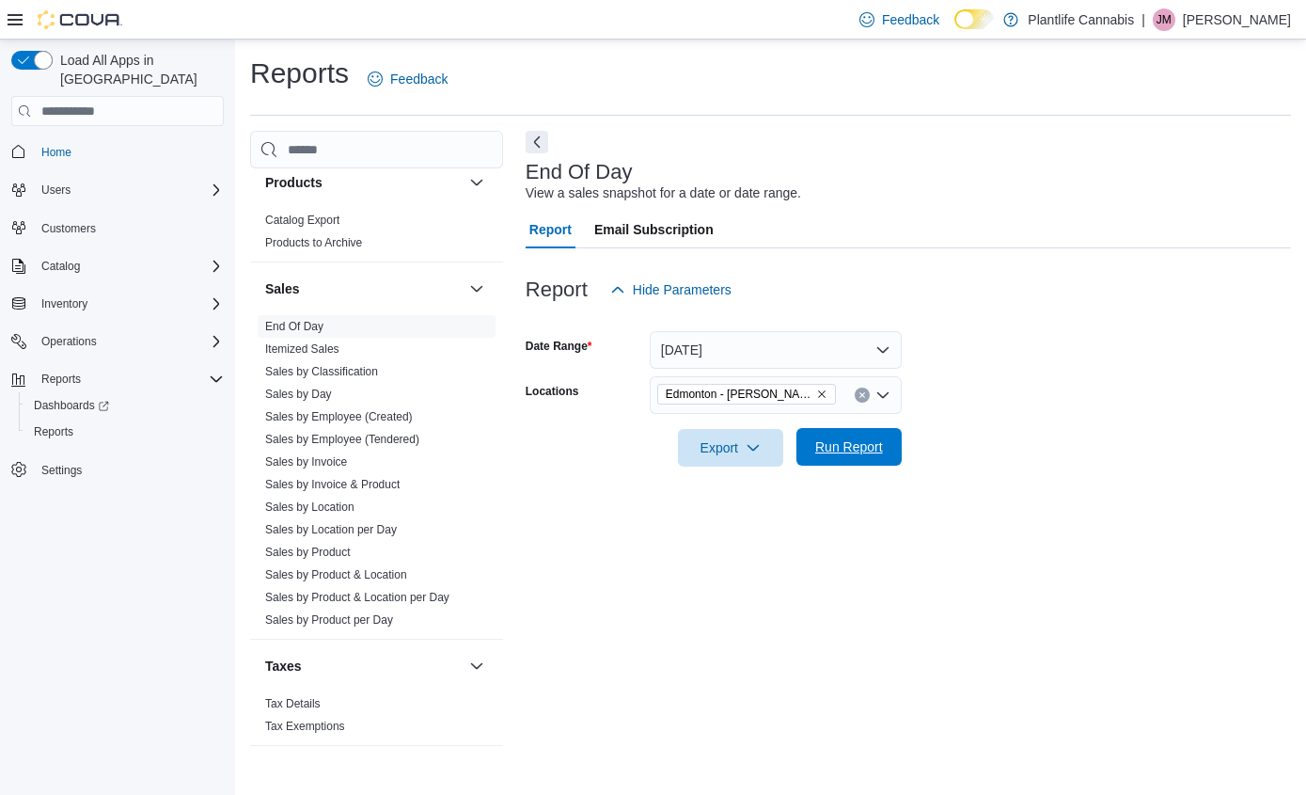
click at [885, 437] on span "Run Report" at bounding box center [849, 447] width 83 height 38
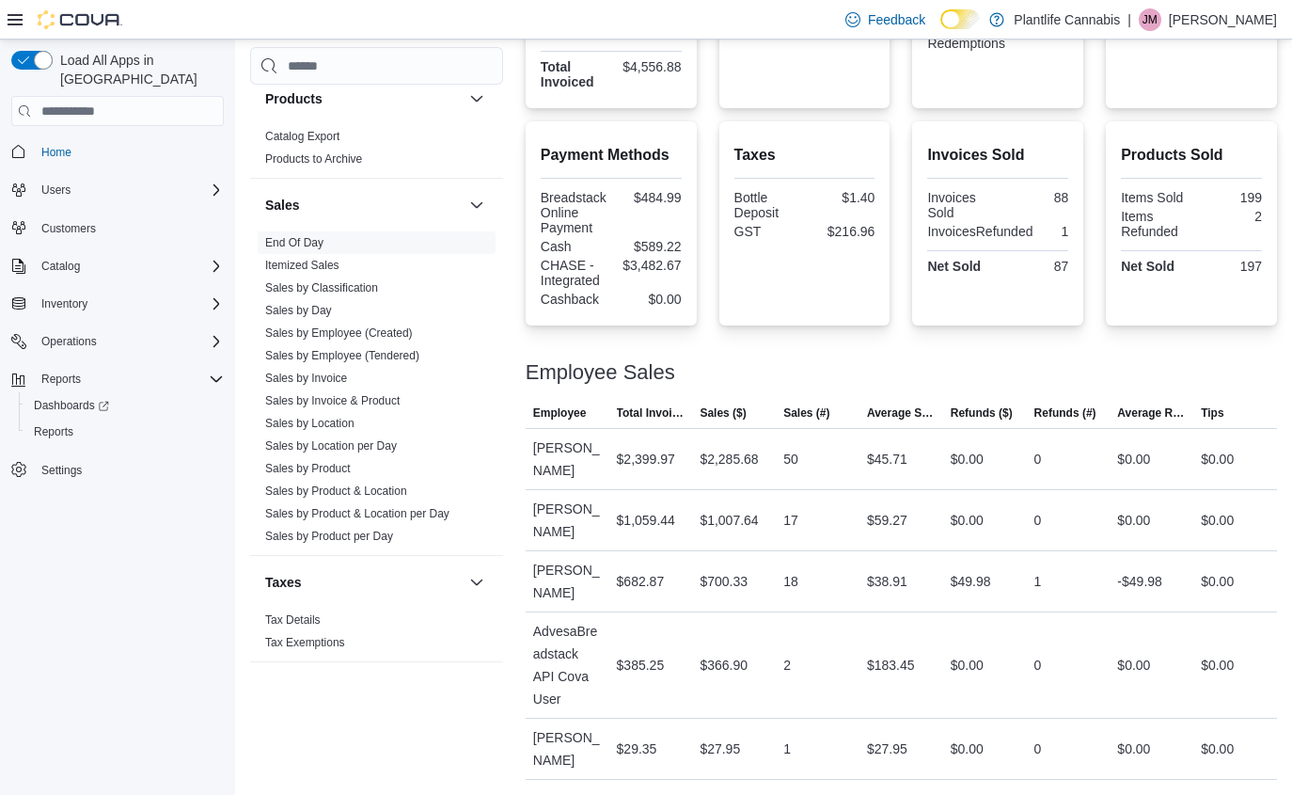
scroll to position [567, 0]
